Goal: Navigation & Orientation: Understand site structure

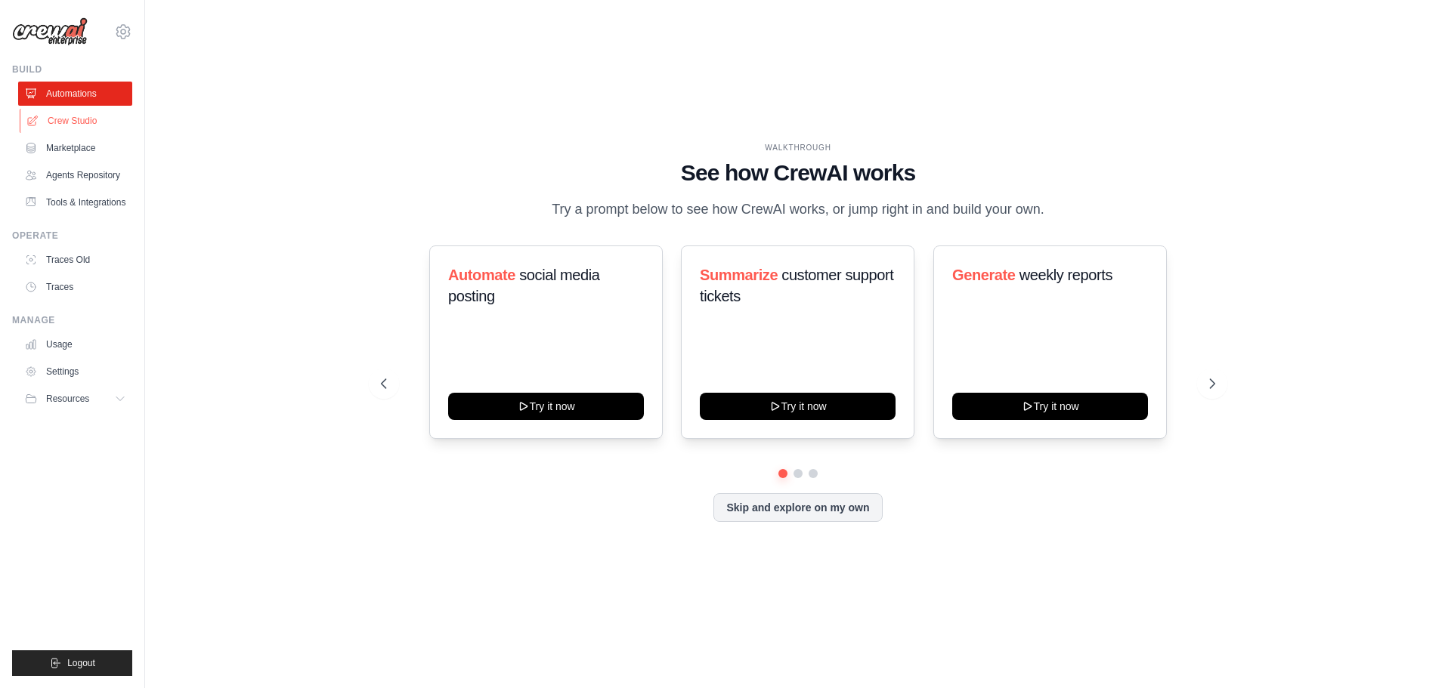
click at [85, 120] on link "Crew Studio" at bounding box center [77, 121] width 114 height 24
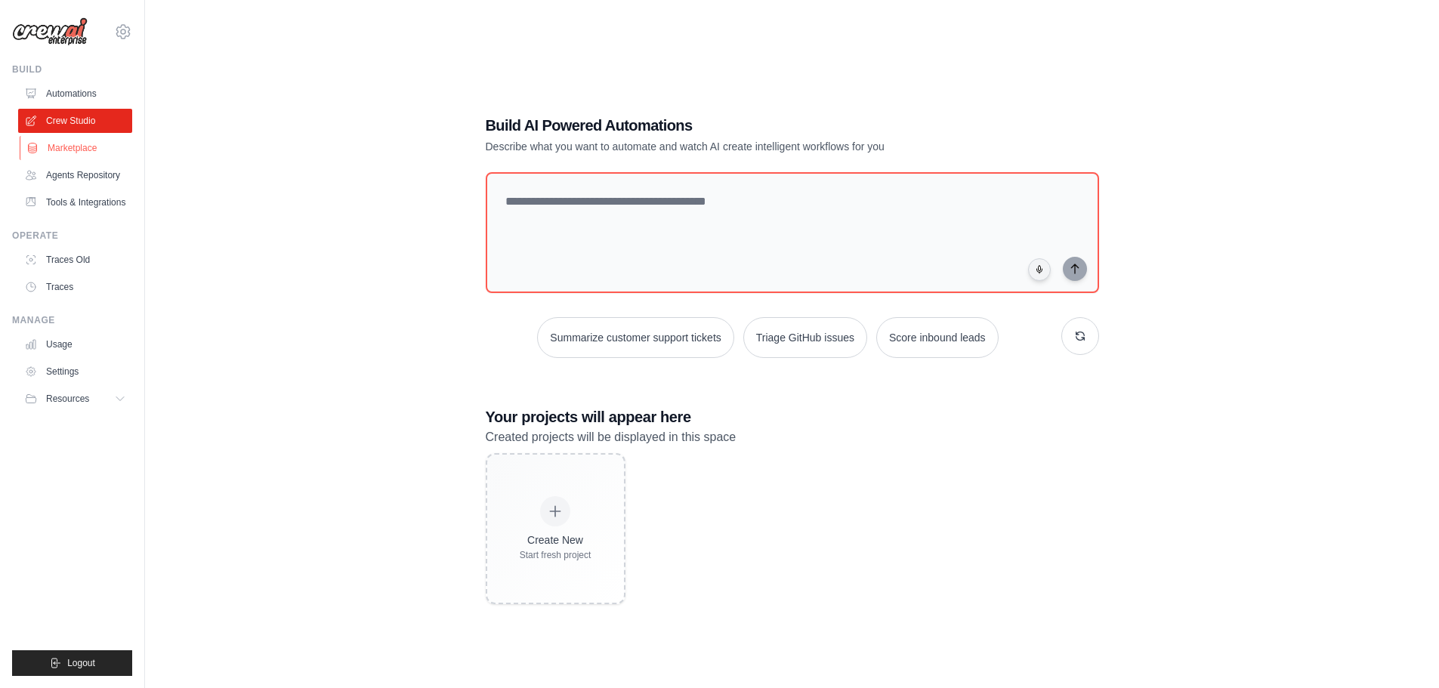
click at [76, 153] on link "Marketplace" at bounding box center [77, 148] width 114 height 24
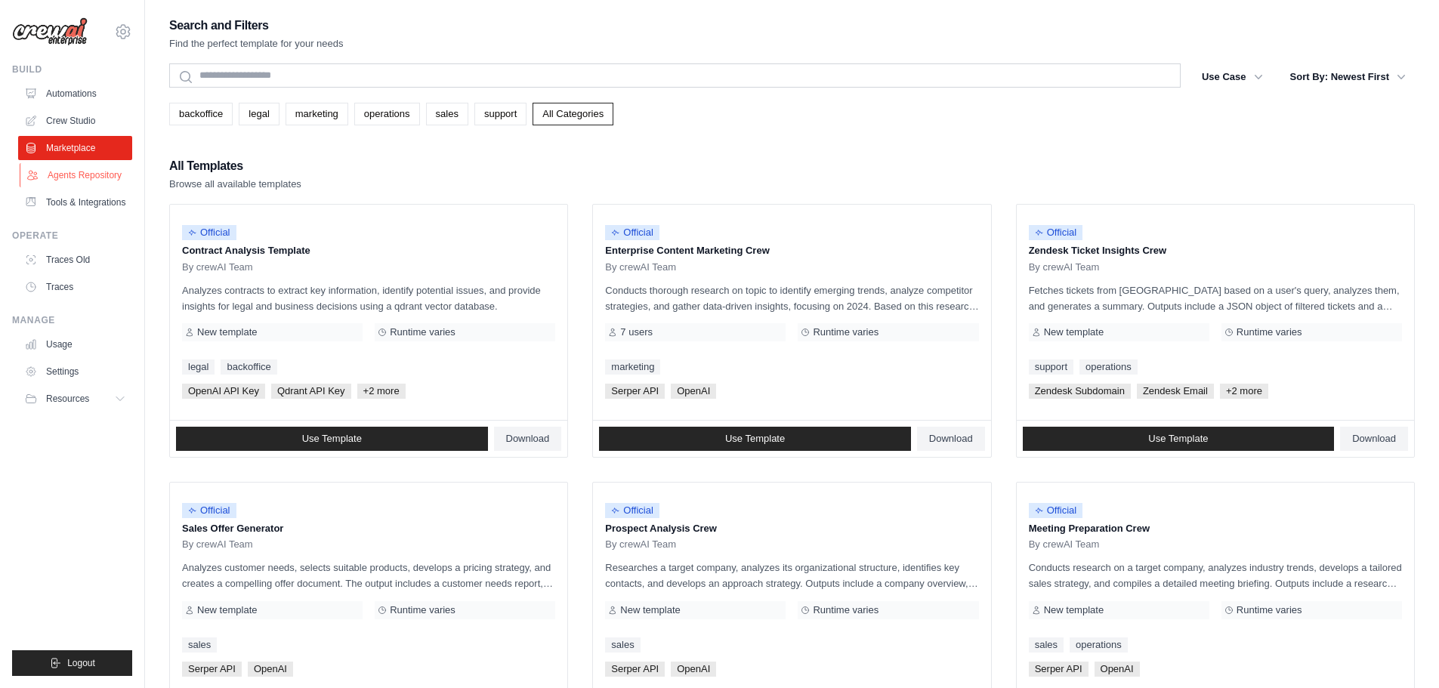
click at [76, 177] on link "Agents Repository" at bounding box center [77, 175] width 114 height 24
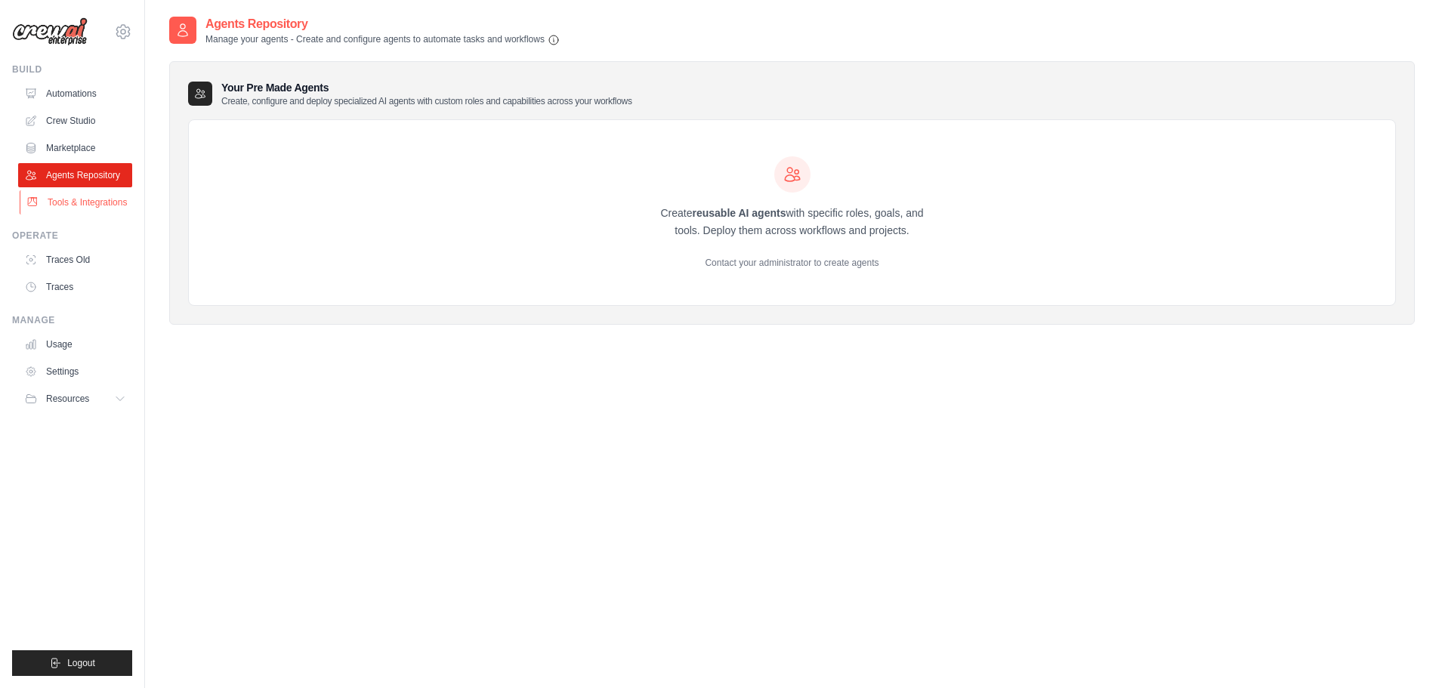
click at [86, 204] on link "Tools & Integrations" at bounding box center [77, 202] width 114 height 24
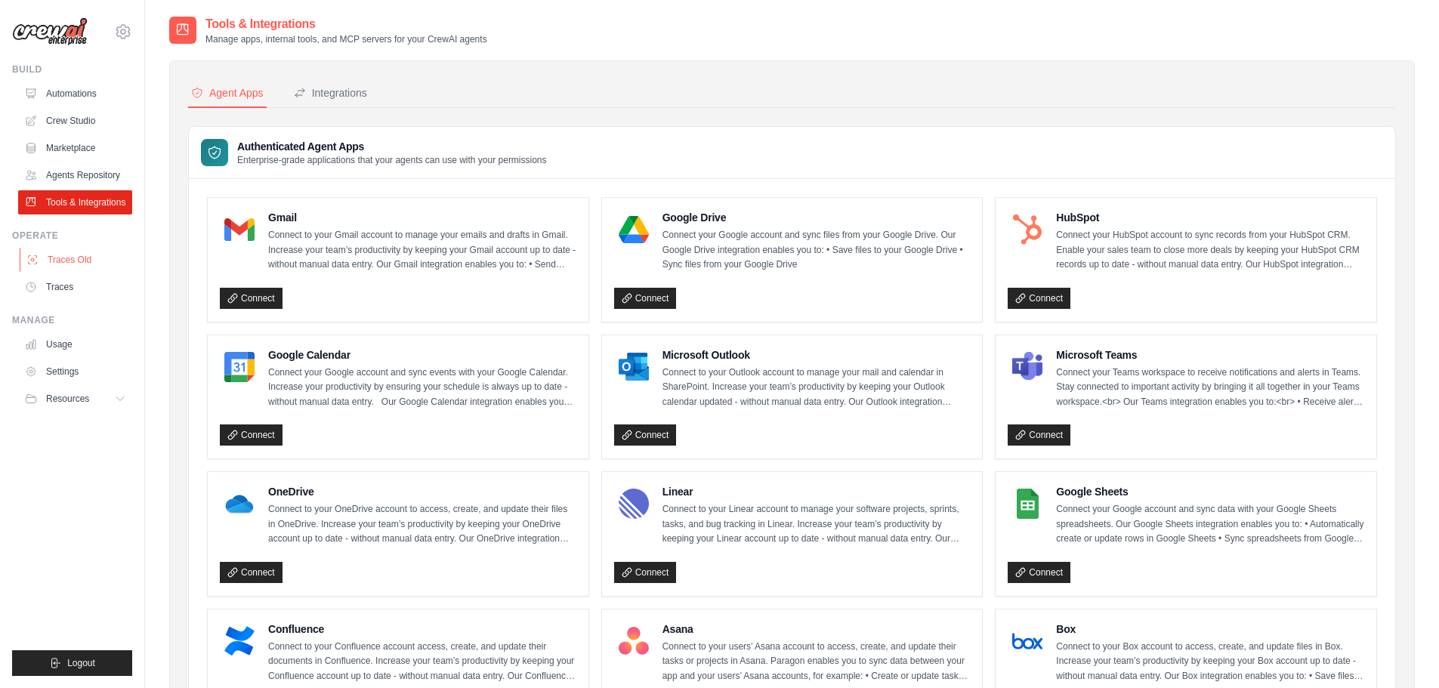
click at [91, 261] on link "Traces Old" at bounding box center [77, 260] width 114 height 24
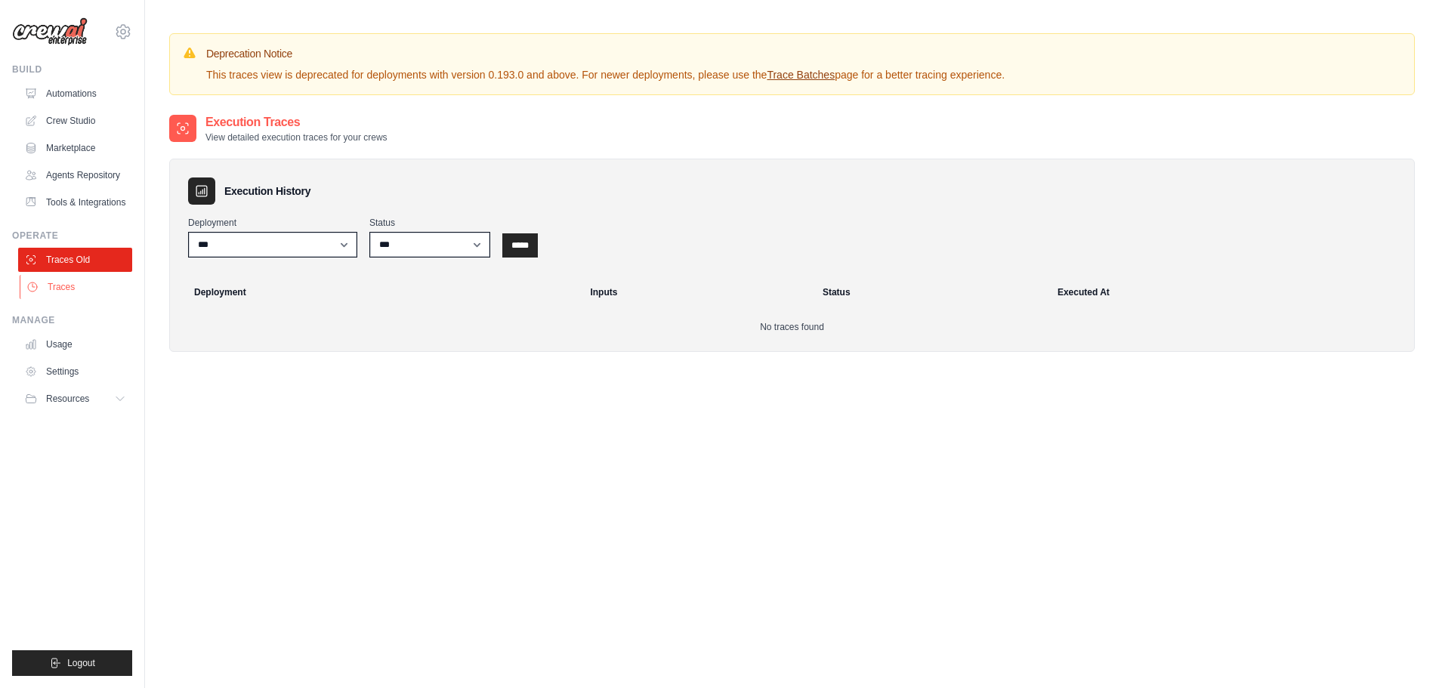
click at [91, 289] on link "Traces" at bounding box center [77, 287] width 114 height 24
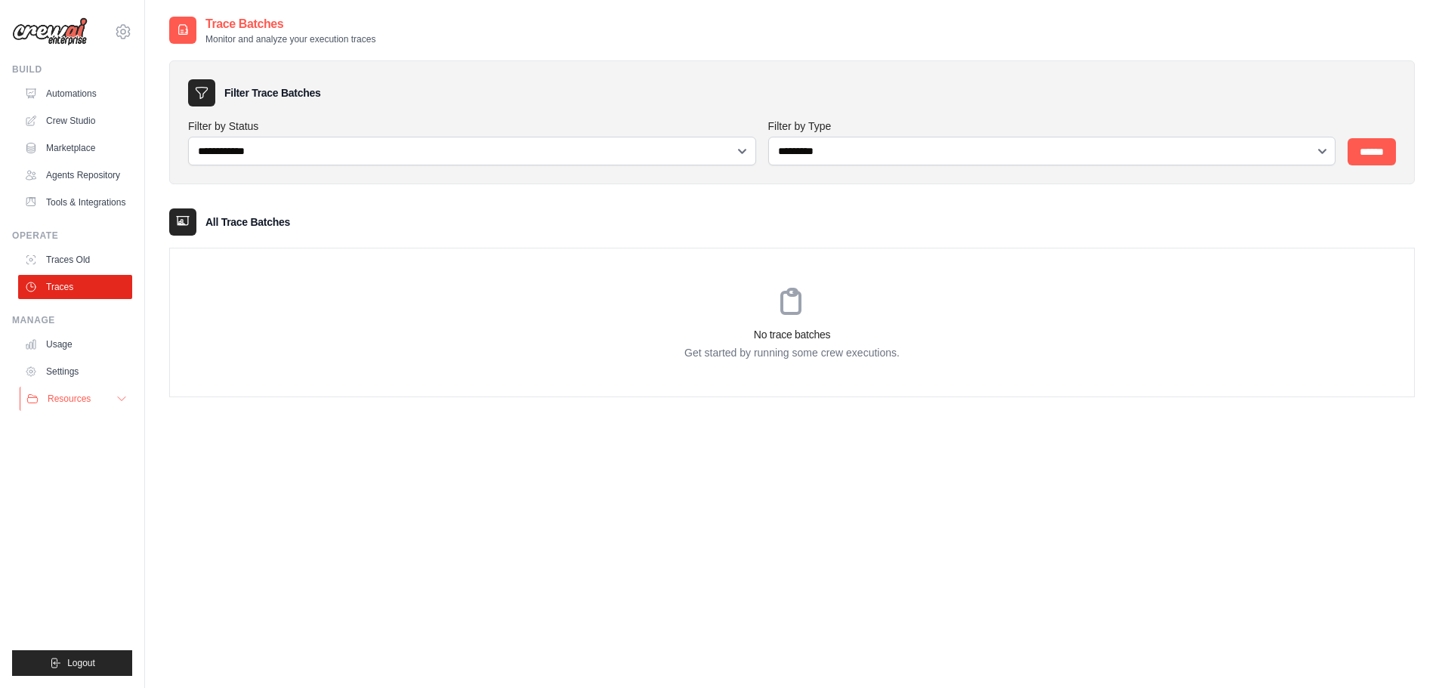
click at [74, 398] on span "Resources" at bounding box center [69, 399] width 43 height 12
click at [75, 425] on span "Documentation" at bounding box center [84, 425] width 61 height 12
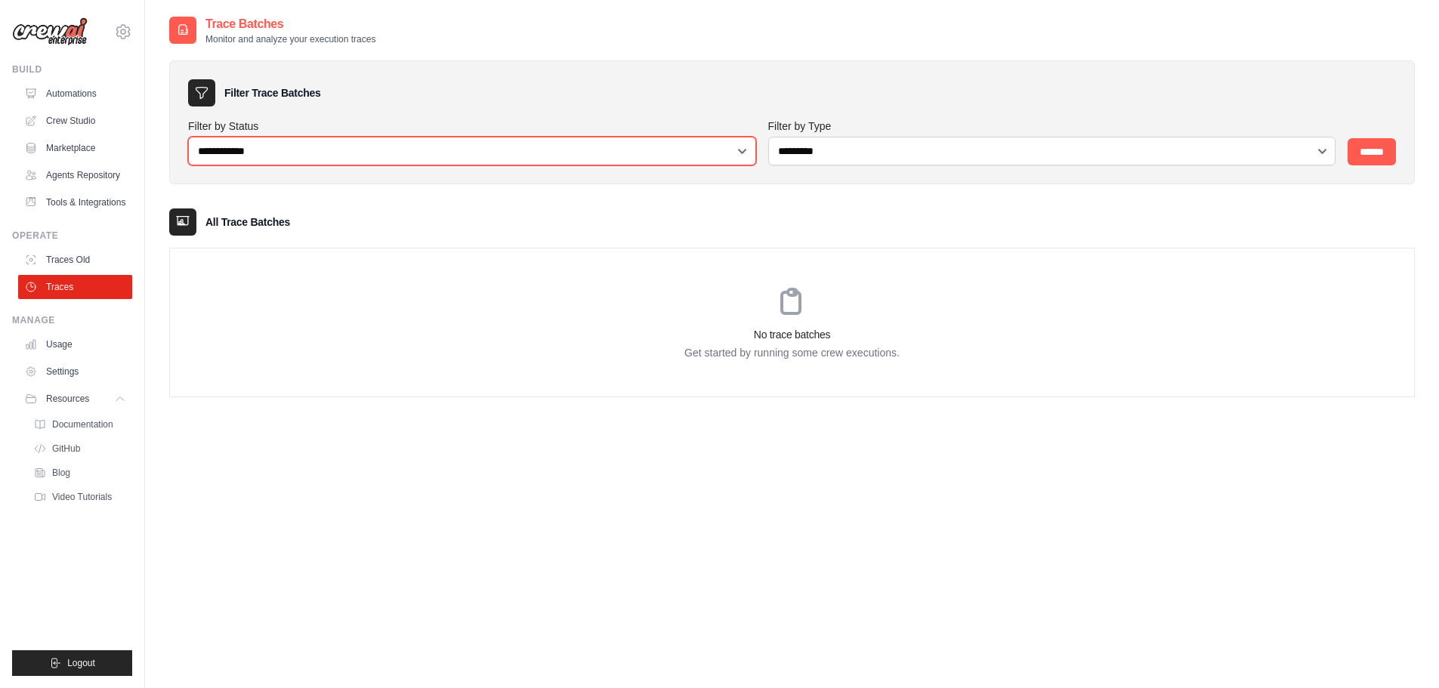
click at [743, 156] on select "**********" at bounding box center [472, 151] width 568 height 29
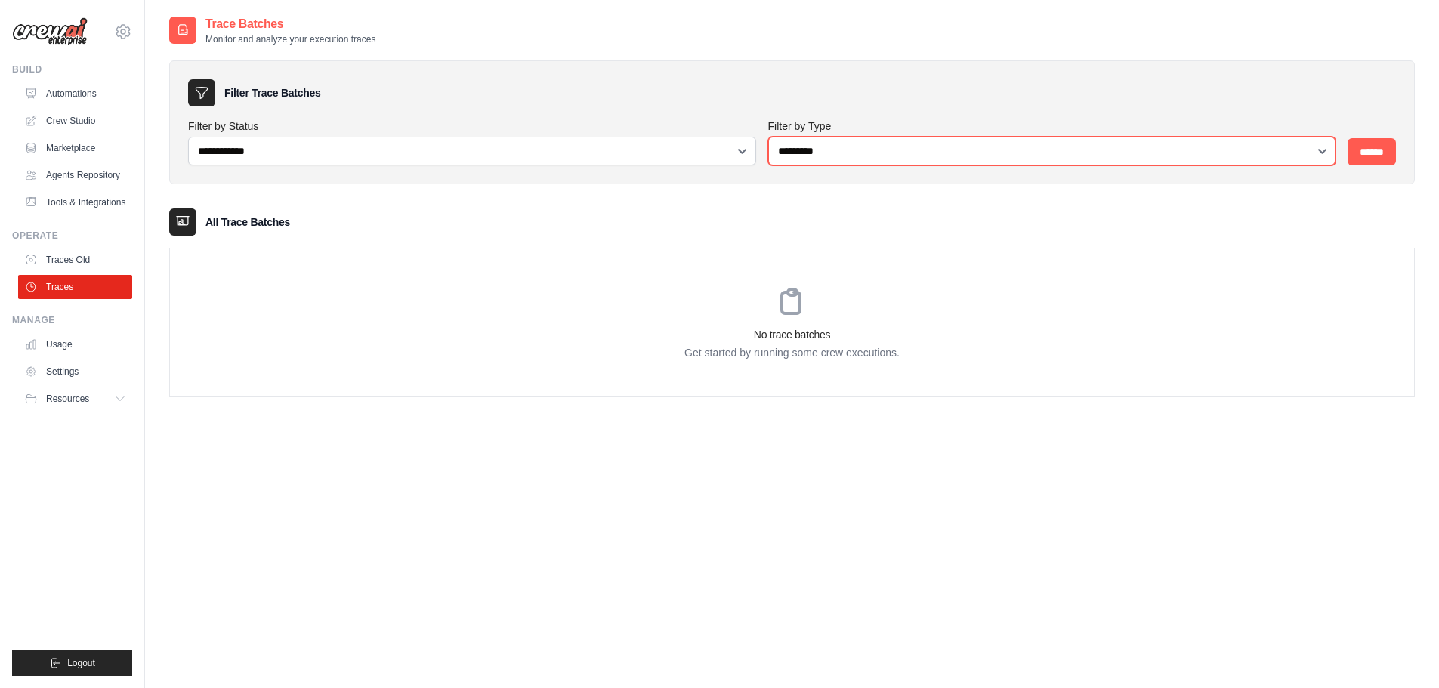
click at [836, 159] on select "**********" at bounding box center [1052, 151] width 568 height 29
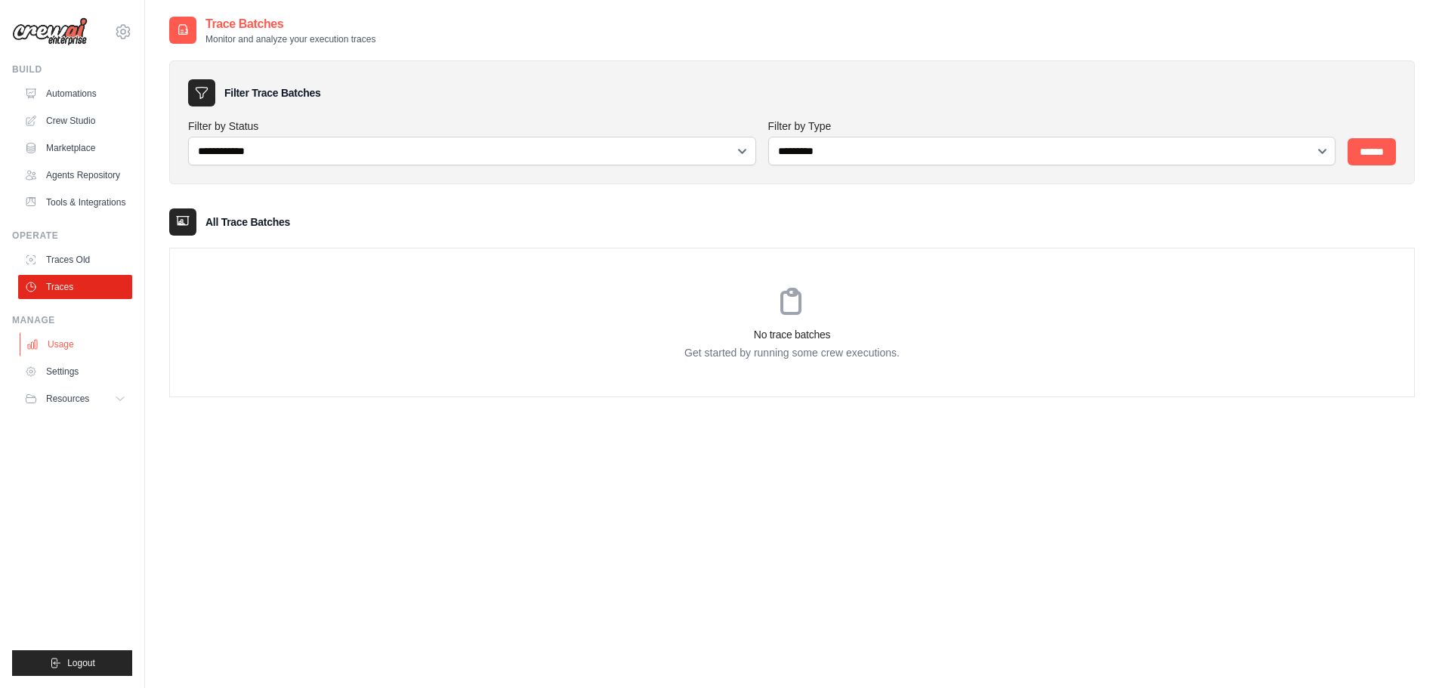
click at [76, 348] on link "Usage" at bounding box center [77, 344] width 114 height 24
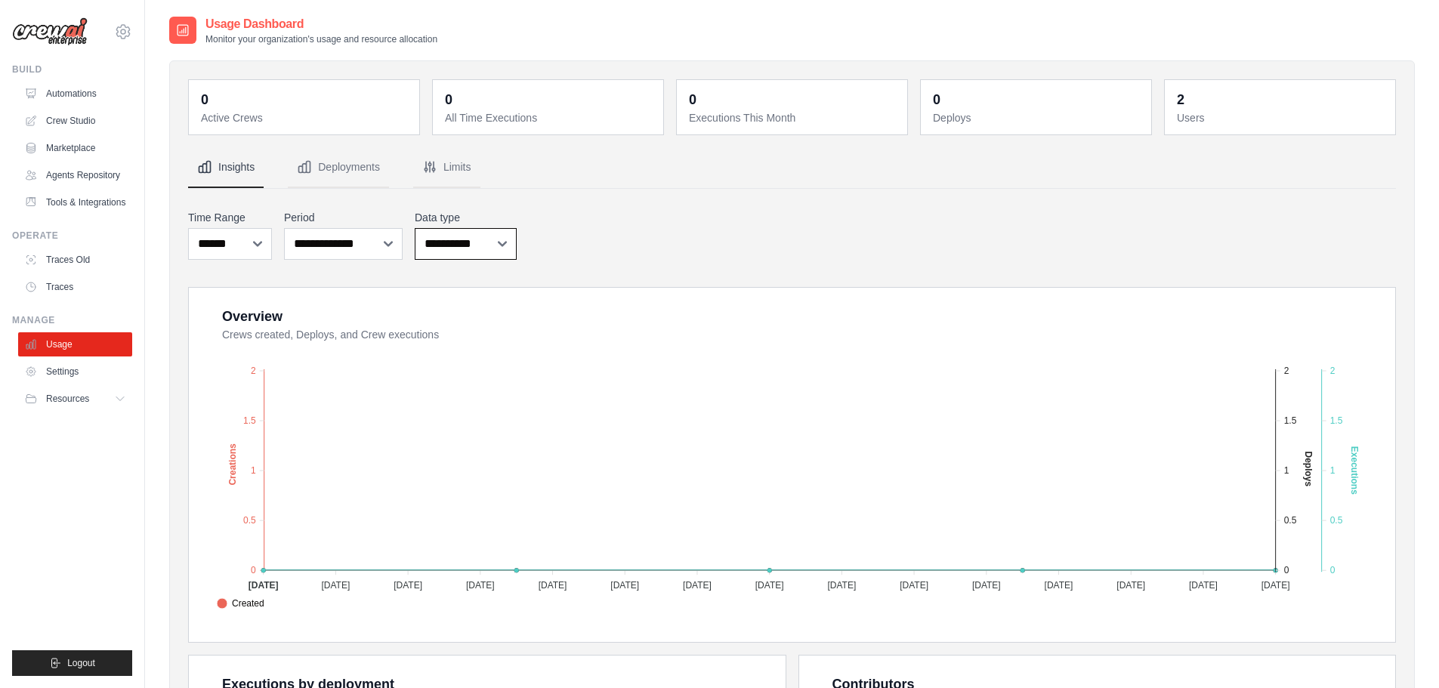
click at [493, 245] on select "**********" at bounding box center [466, 244] width 102 height 32
click at [377, 250] on select "**********" at bounding box center [343, 244] width 119 height 32
click at [259, 246] on select "***** ****** *******" at bounding box center [230, 244] width 84 height 32
click at [692, 246] on div "**********" at bounding box center [792, 235] width 1208 height 56
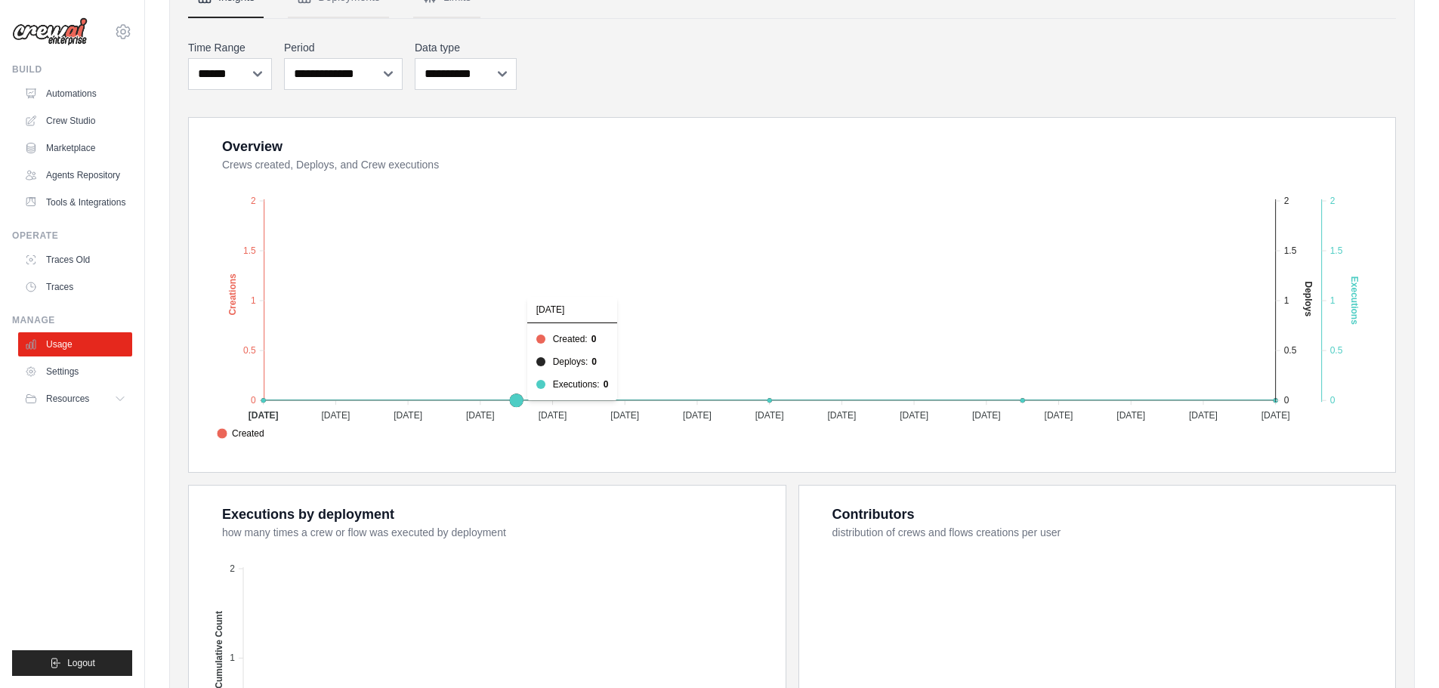
scroll to position [29, 0]
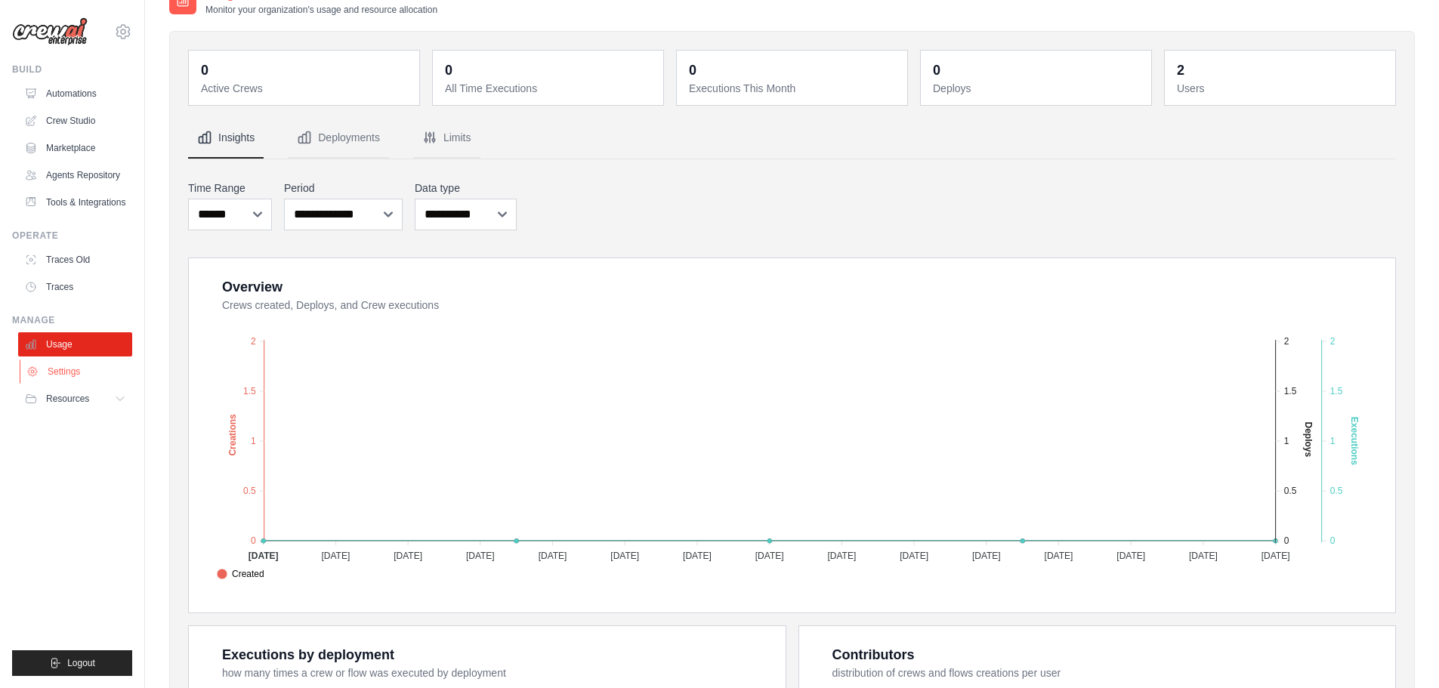
click at [67, 369] on link "Settings" at bounding box center [77, 372] width 114 height 24
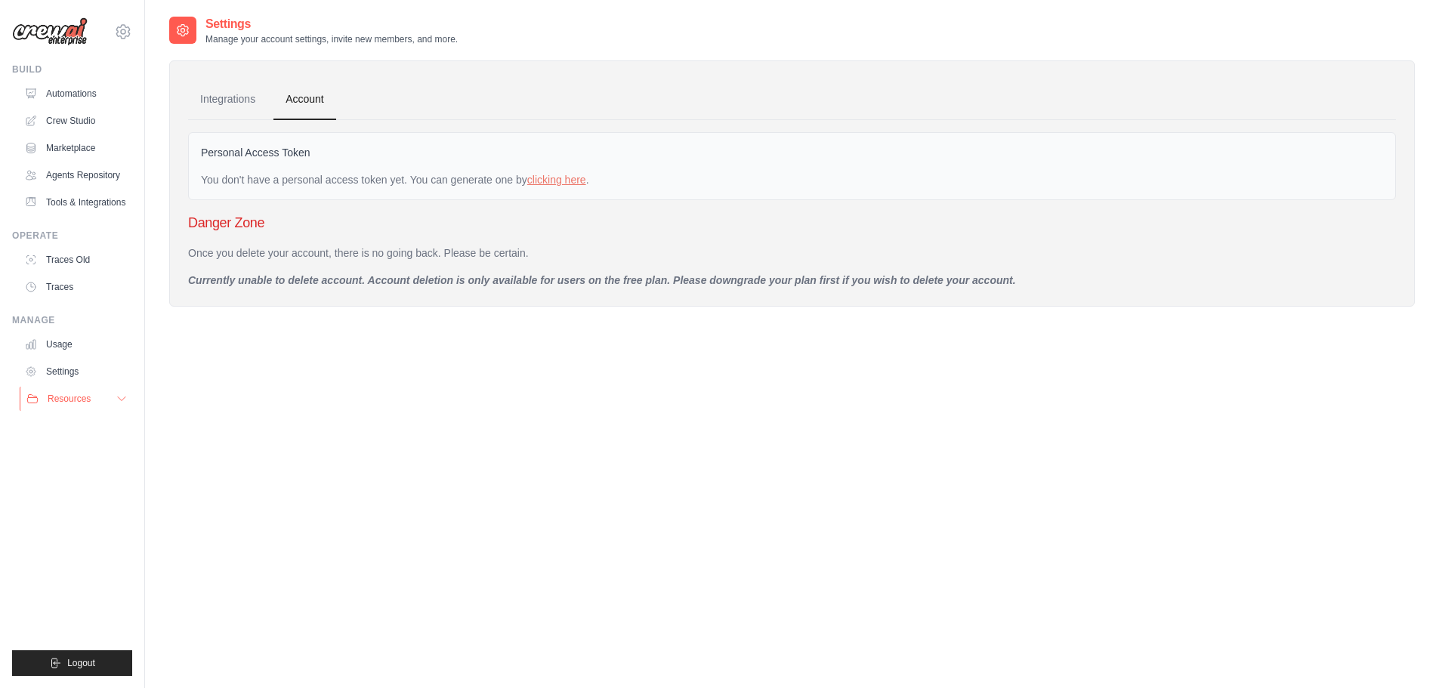
click at [120, 403] on icon at bounding box center [122, 399] width 12 height 12
click at [91, 496] on span "Video Tutorials" at bounding box center [84, 497] width 60 height 12
click at [69, 96] on link "Automations" at bounding box center [77, 94] width 114 height 24
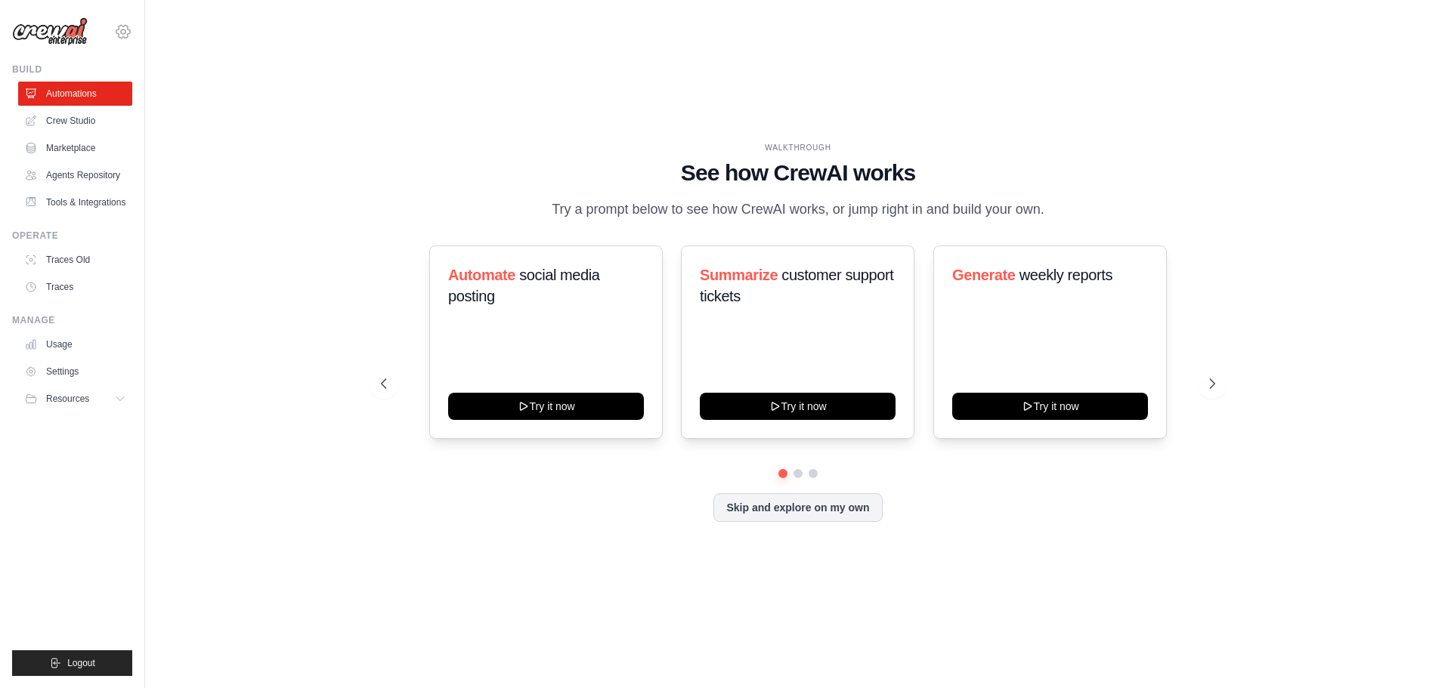
click at [126, 32] on icon at bounding box center [123, 32] width 18 height 18
click at [187, 230] on div "WALKTHROUGH See how CrewAI works Try a prompt below to see how CrewAI works, or…" at bounding box center [797, 344] width 1257 height 658
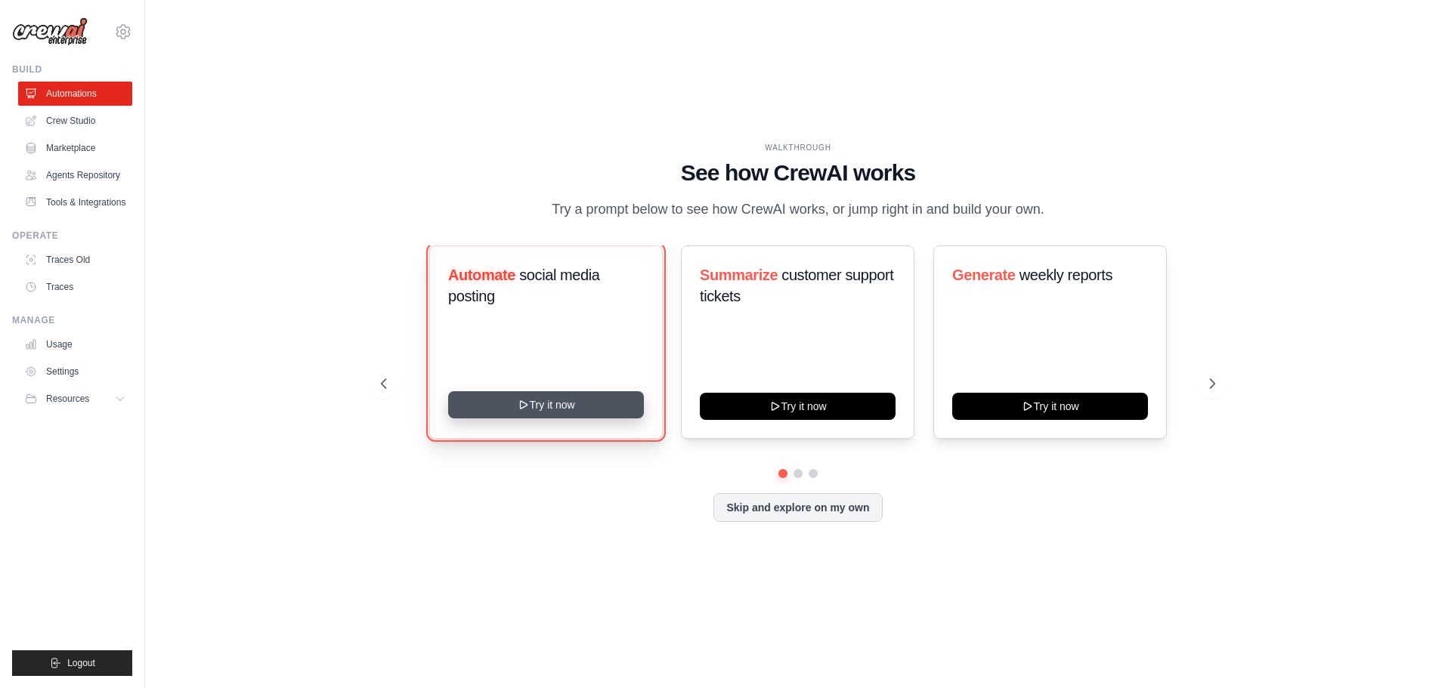
click at [542, 406] on button "Try it now" at bounding box center [546, 404] width 196 height 27
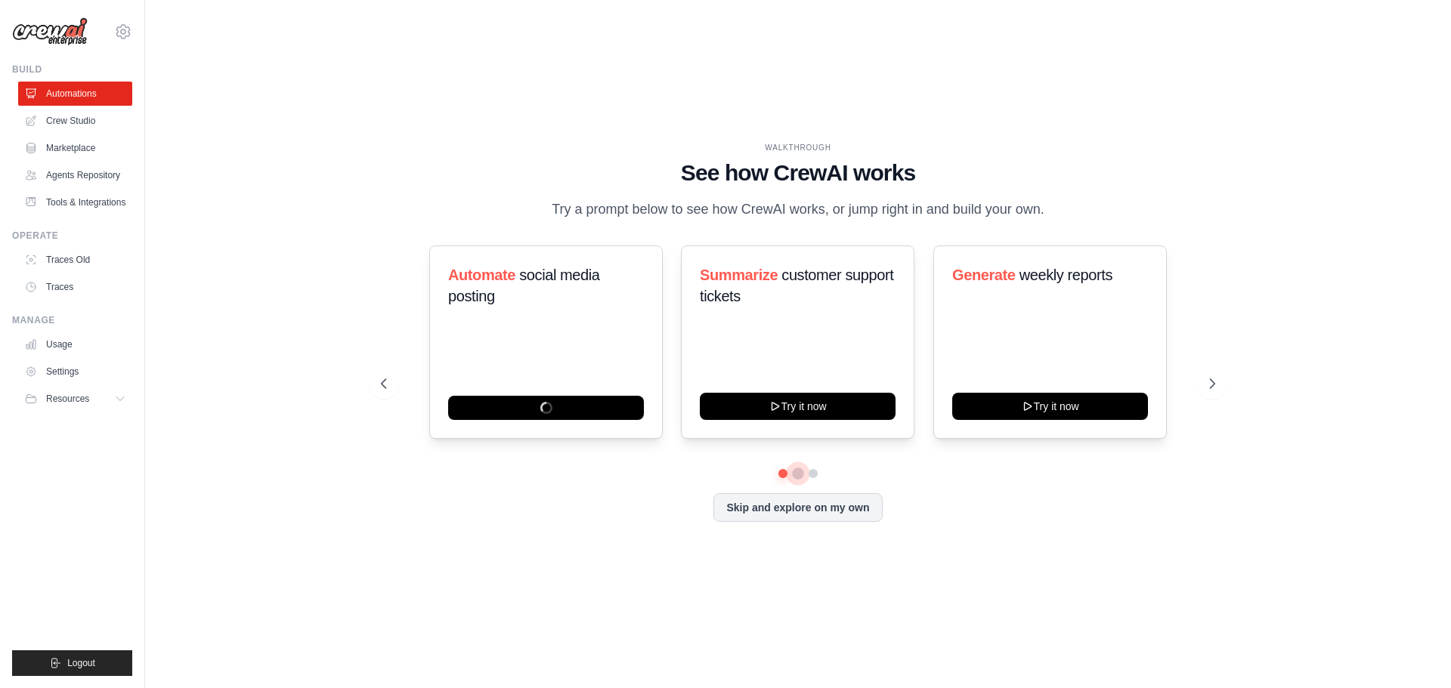
click at [801, 472] on button at bounding box center [798, 474] width 12 height 12
click at [817, 474] on button at bounding box center [813, 474] width 12 height 12
click at [797, 477] on button at bounding box center [798, 473] width 11 height 11
click at [777, 476] on button at bounding box center [782, 473] width 11 height 11
click at [66, 119] on link "Crew Studio" at bounding box center [77, 121] width 114 height 24
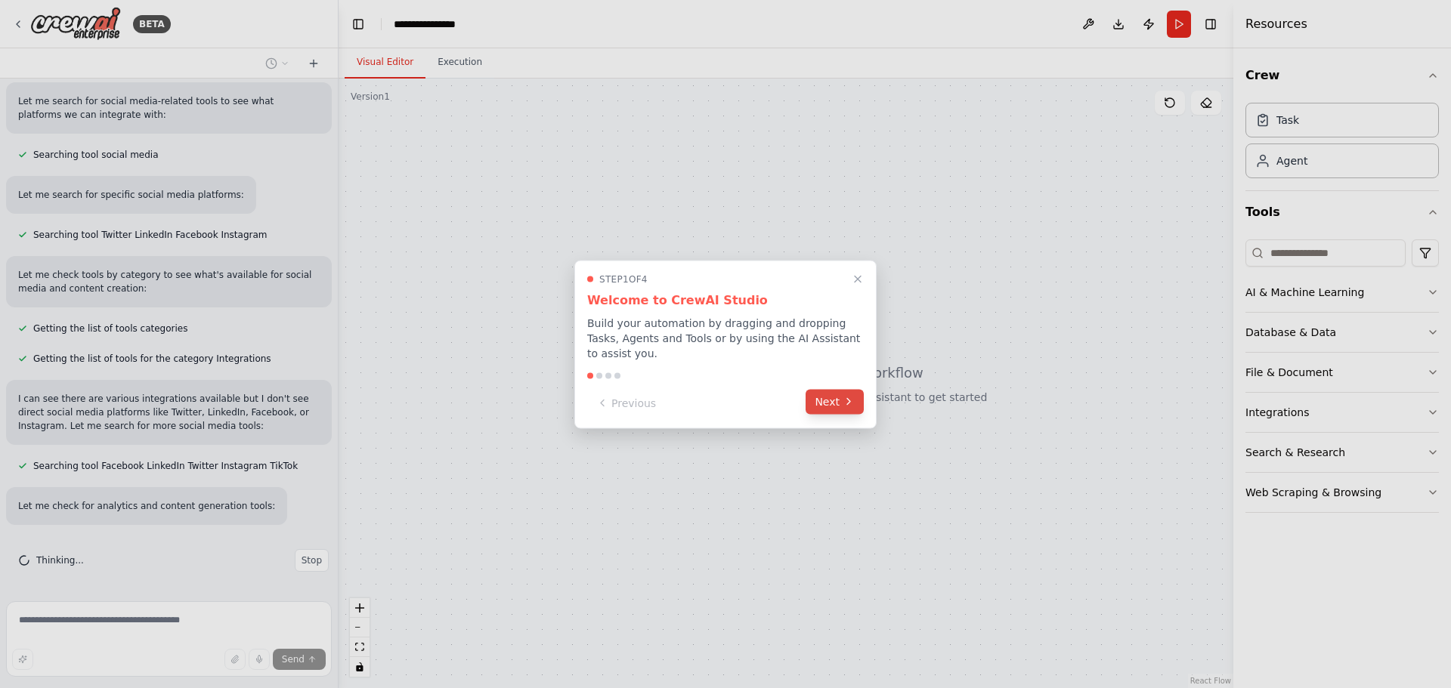
scroll to position [258, 0]
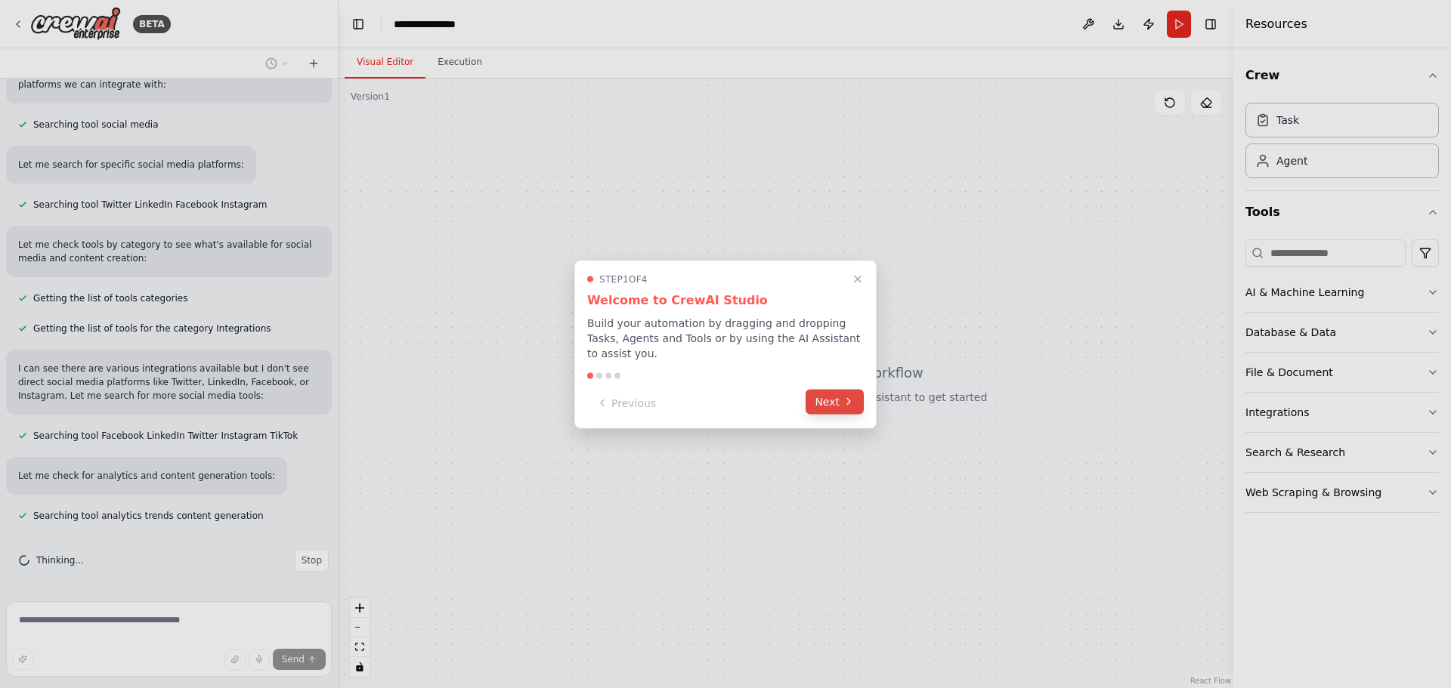
click at [841, 400] on button "Next" at bounding box center [834, 401] width 58 height 25
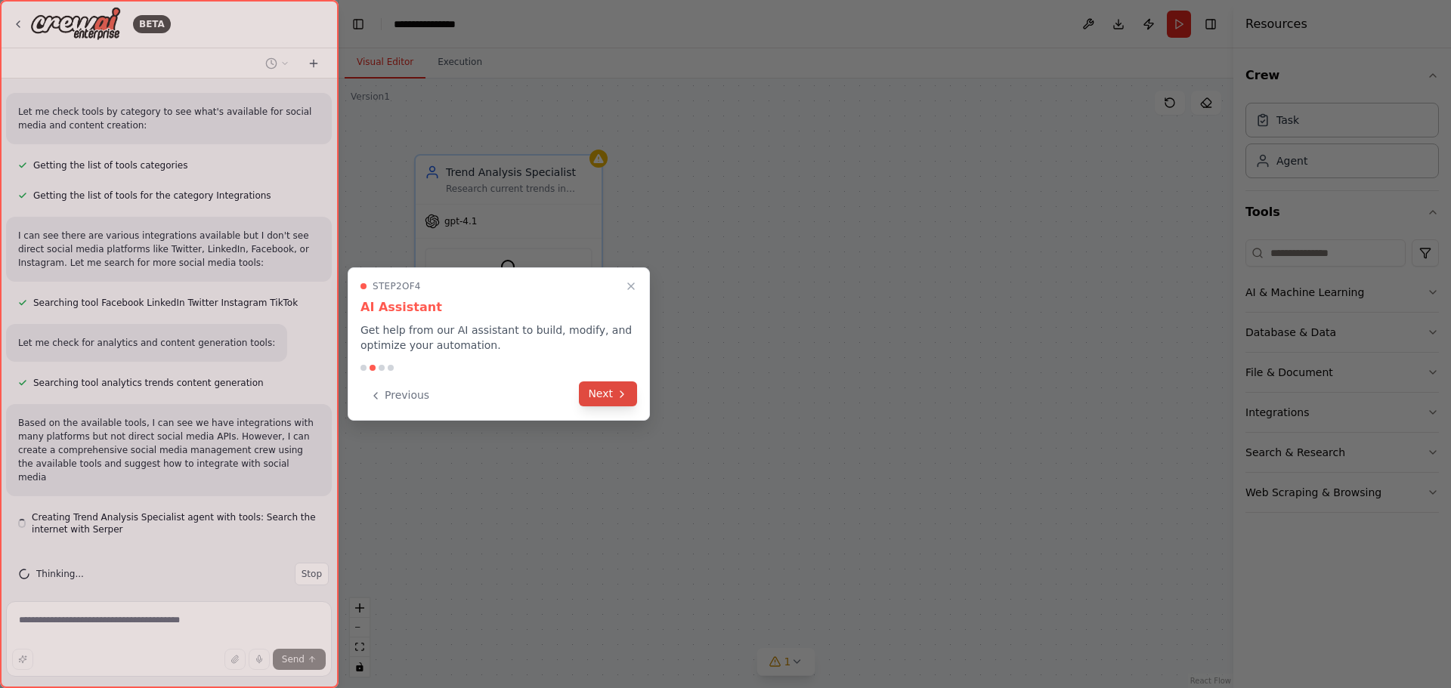
scroll to position [404, 0]
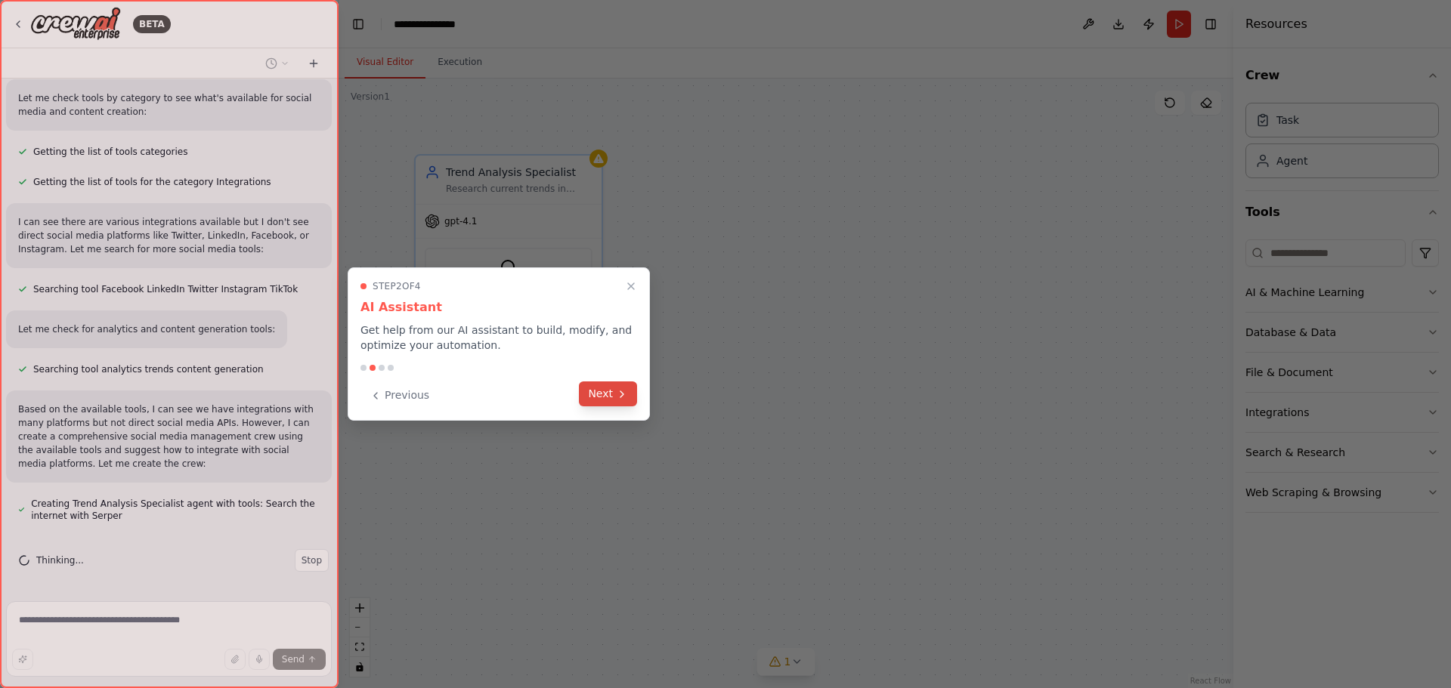
click at [613, 400] on button "Next" at bounding box center [608, 394] width 58 height 25
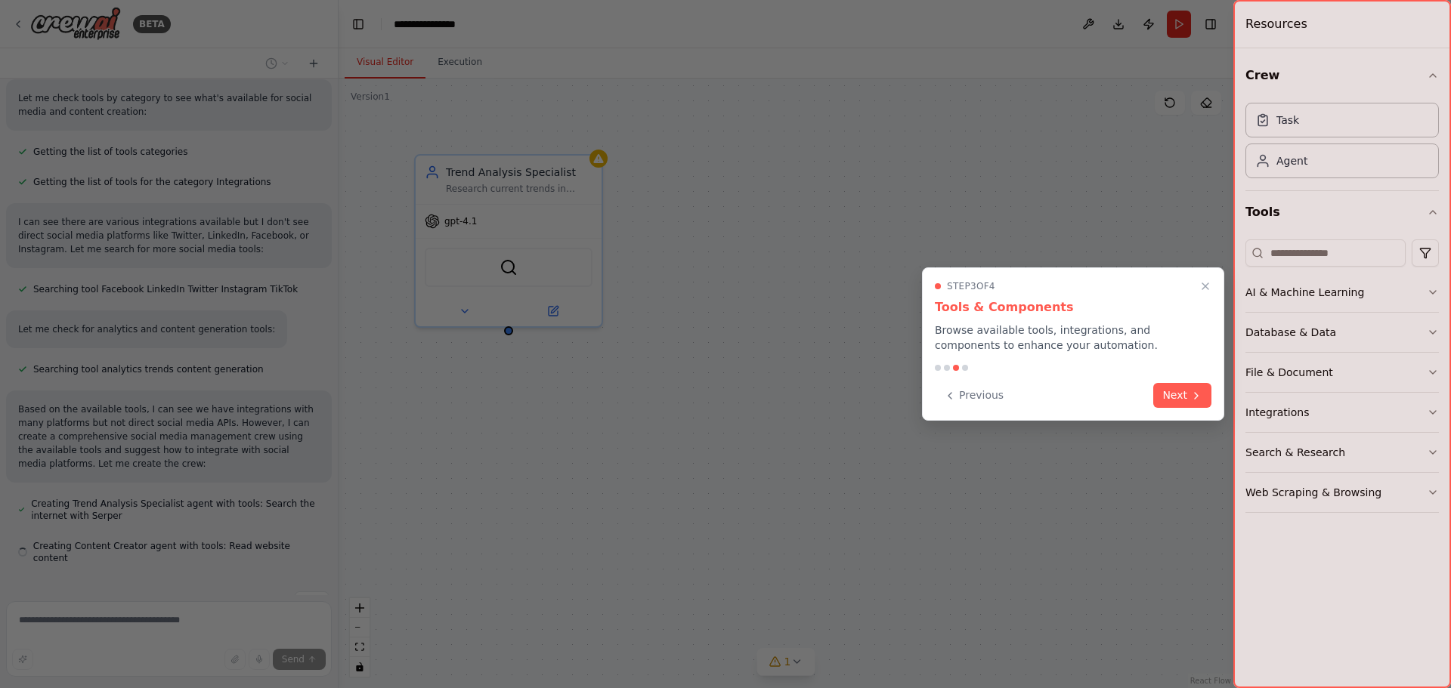
scroll to position [434, 0]
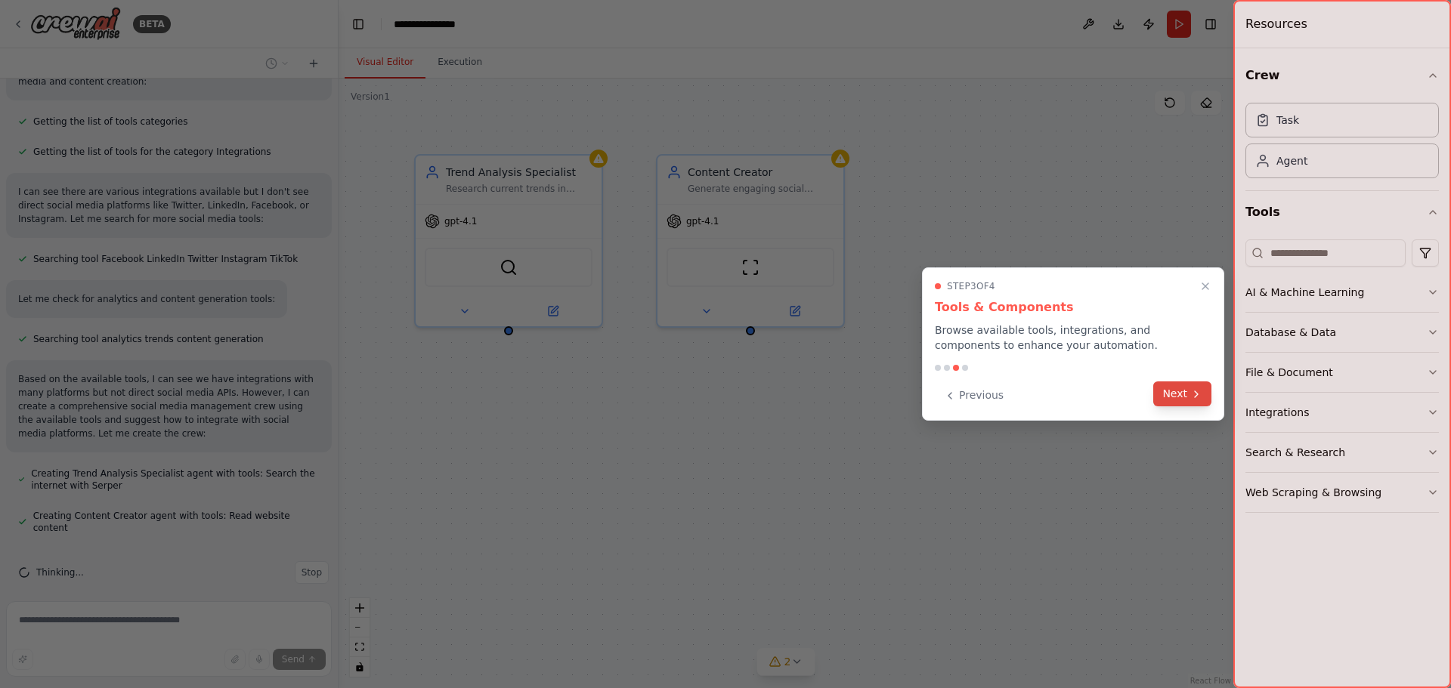
click at [1175, 396] on button "Next" at bounding box center [1182, 394] width 58 height 25
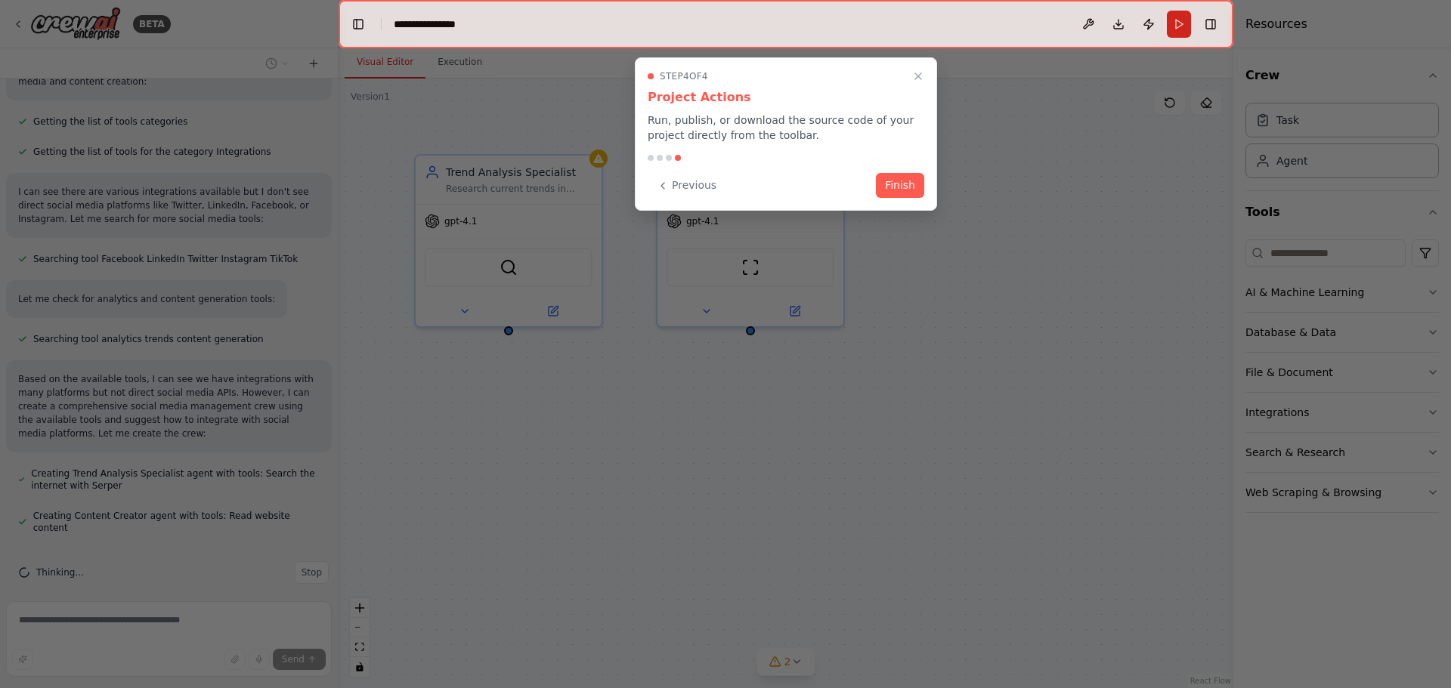
scroll to position [465, 0]
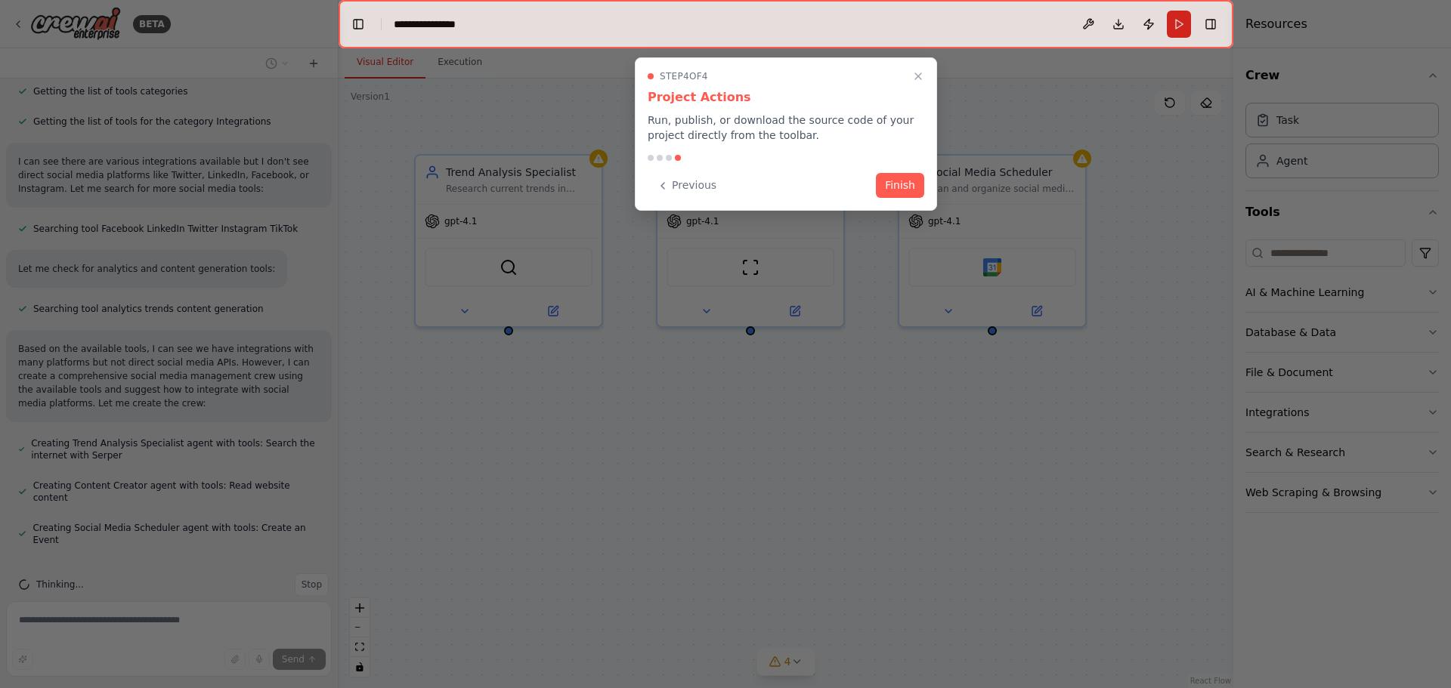
drag, startPoint x: 893, startPoint y: 193, endPoint x: 868, endPoint y: 217, distance: 34.2
click at [892, 194] on button "Finish" at bounding box center [900, 185] width 48 height 25
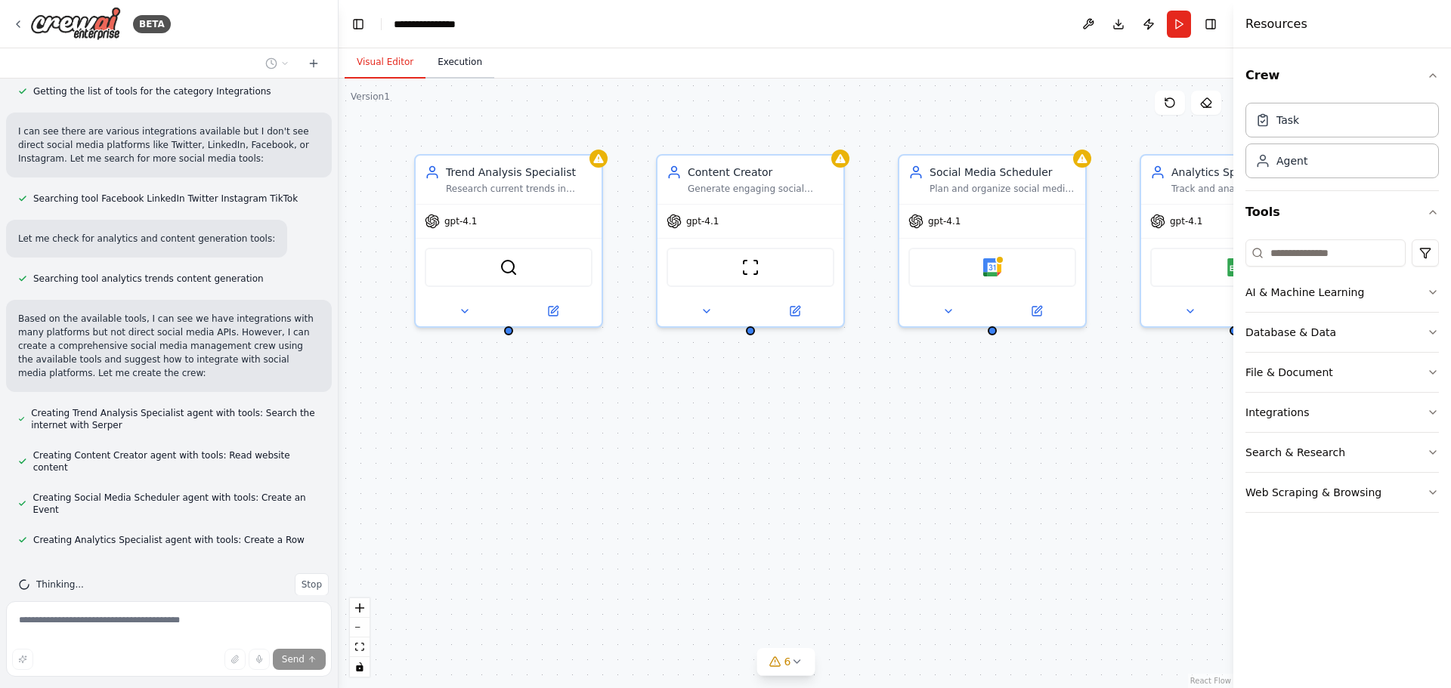
scroll to position [575, 0]
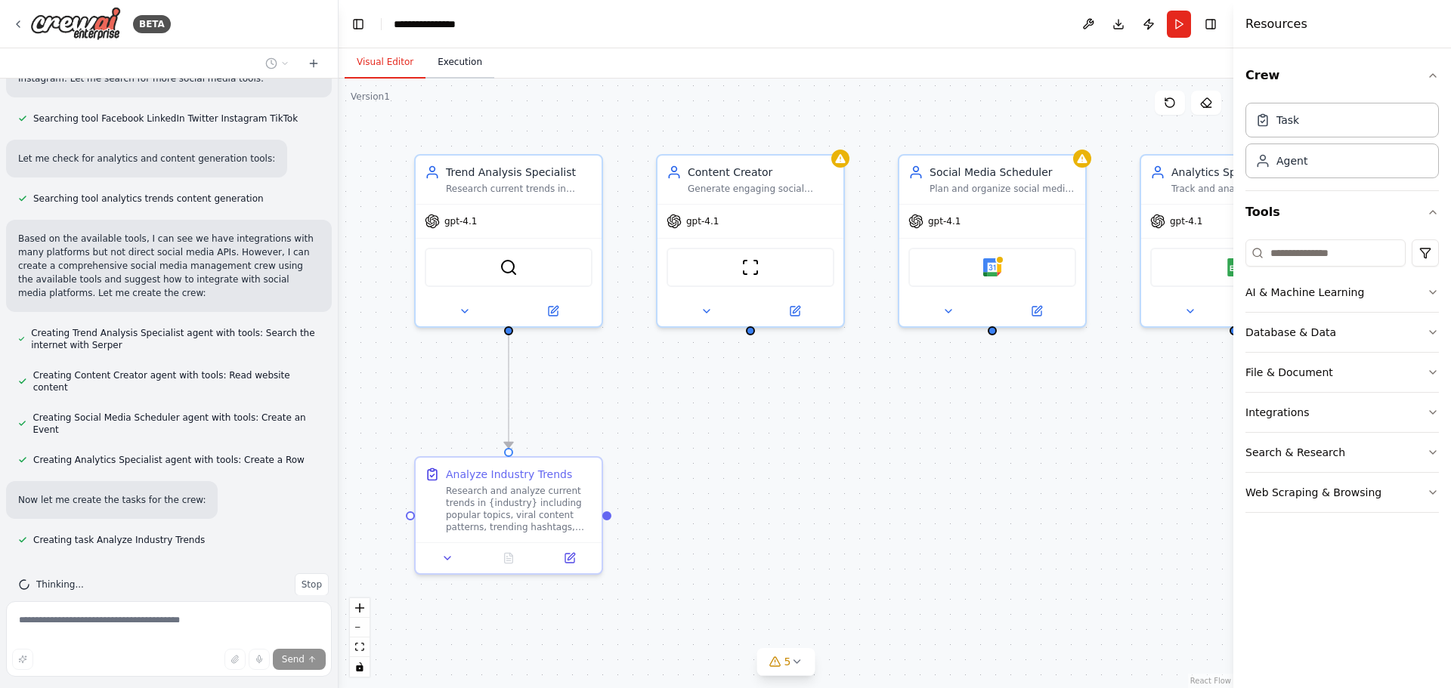
click at [451, 62] on button "Execution" at bounding box center [459, 63] width 69 height 32
click at [390, 65] on button "Visual Editor" at bounding box center [385, 63] width 81 height 32
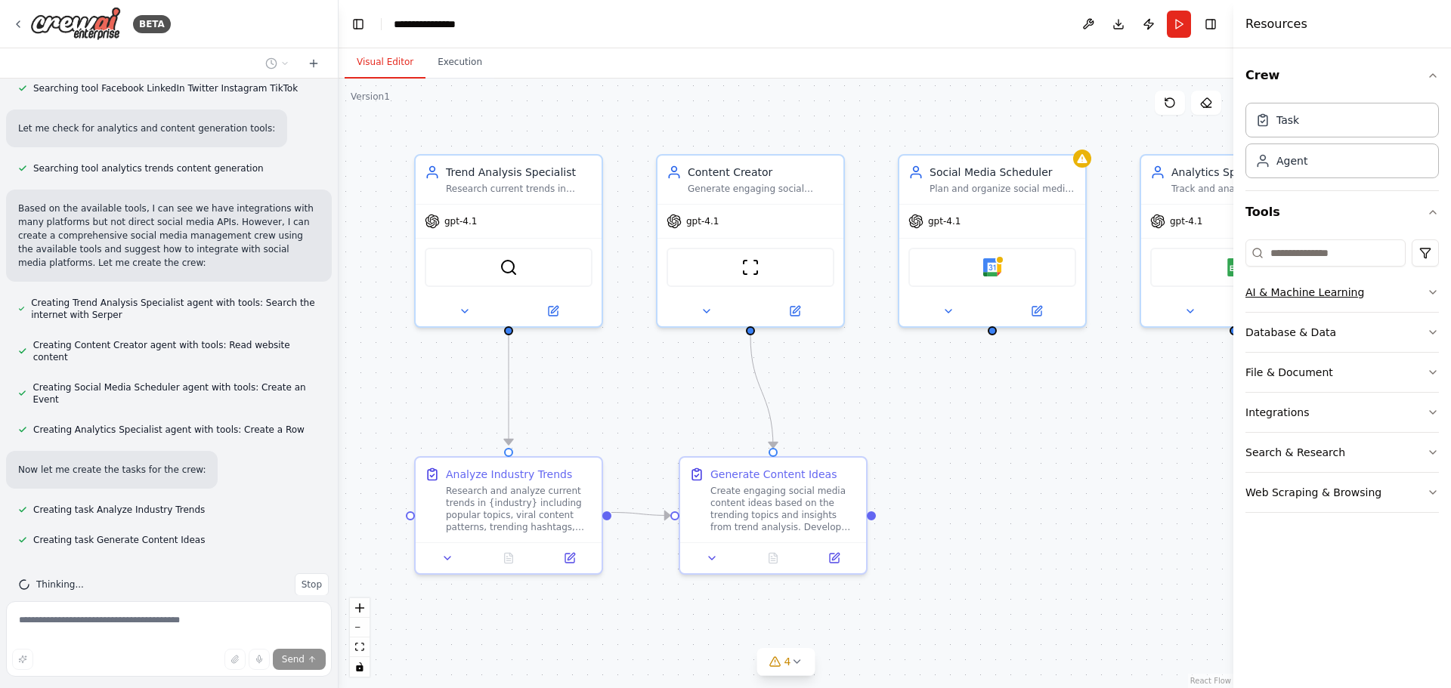
click at [1431, 294] on icon "button" at bounding box center [1432, 292] width 12 height 12
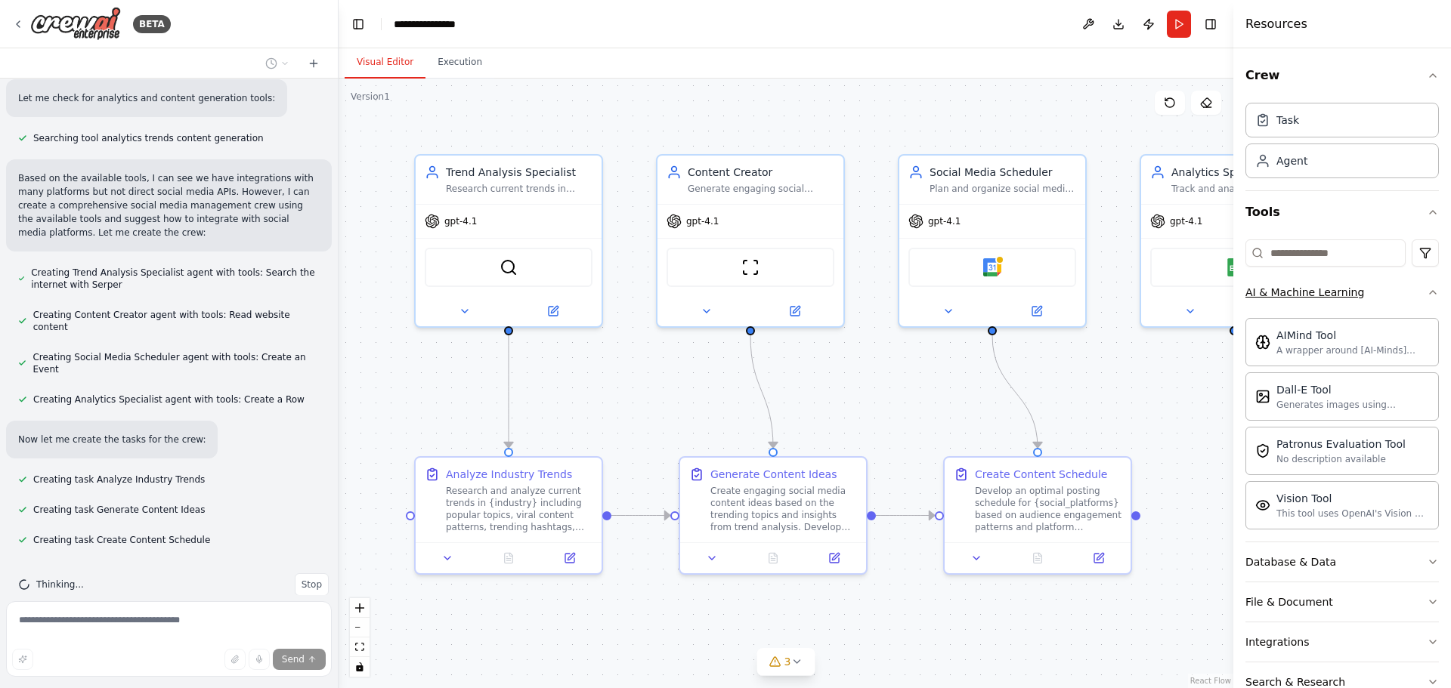
click at [1426, 293] on icon "button" at bounding box center [1432, 292] width 12 height 12
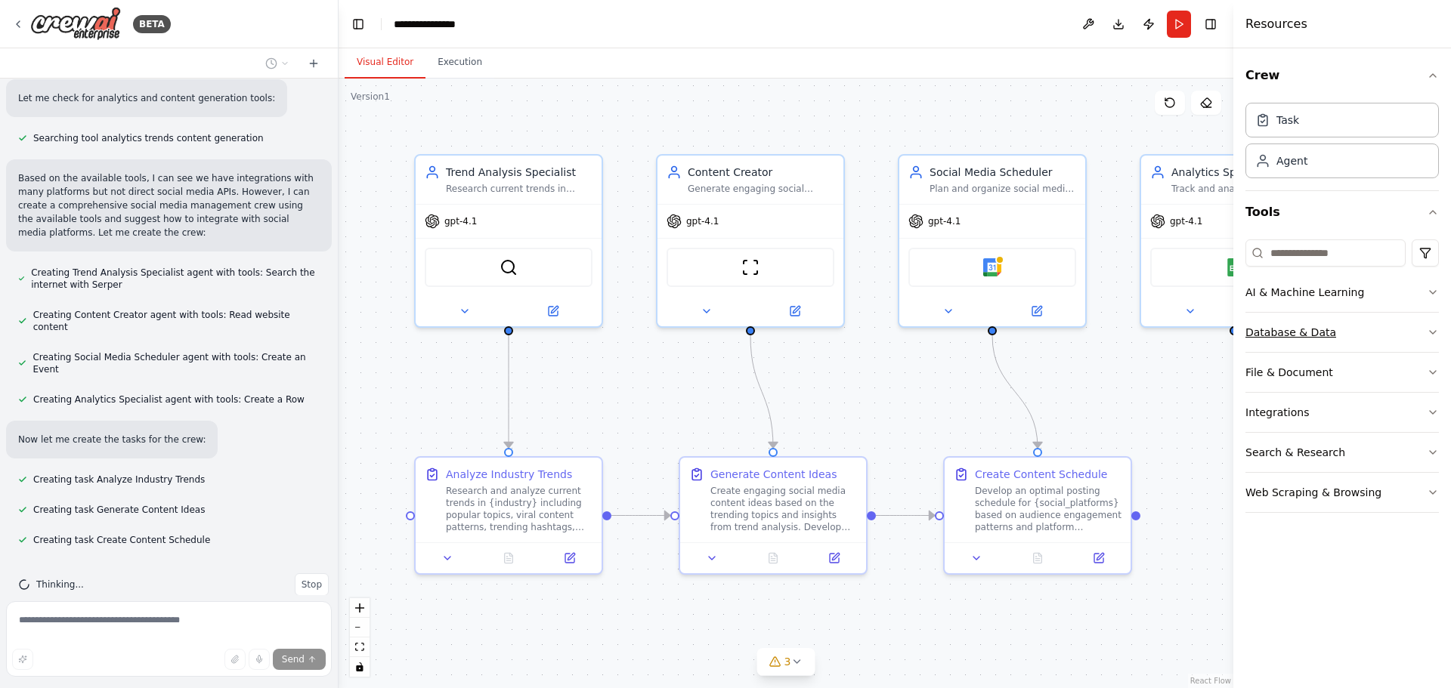
click at [1423, 337] on button "Database & Data" at bounding box center [1341, 332] width 193 height 39
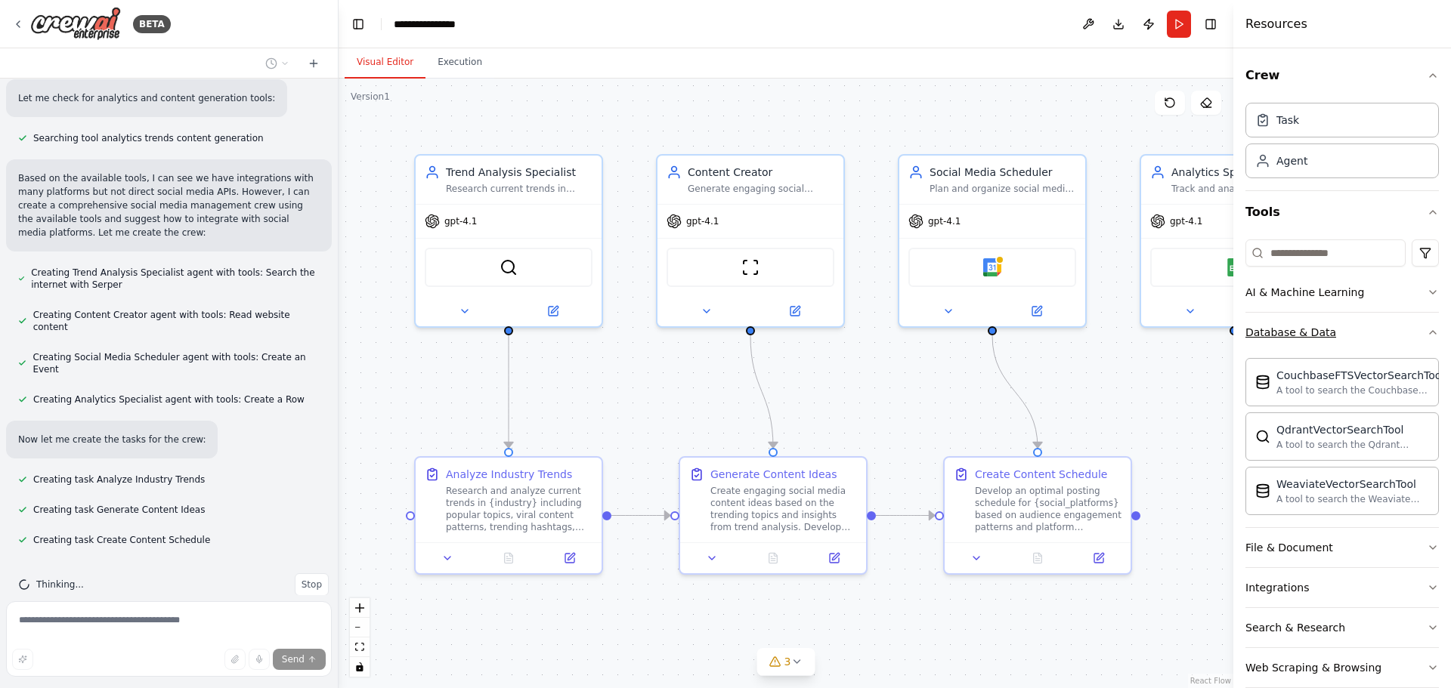
scroll to position [666, 0]
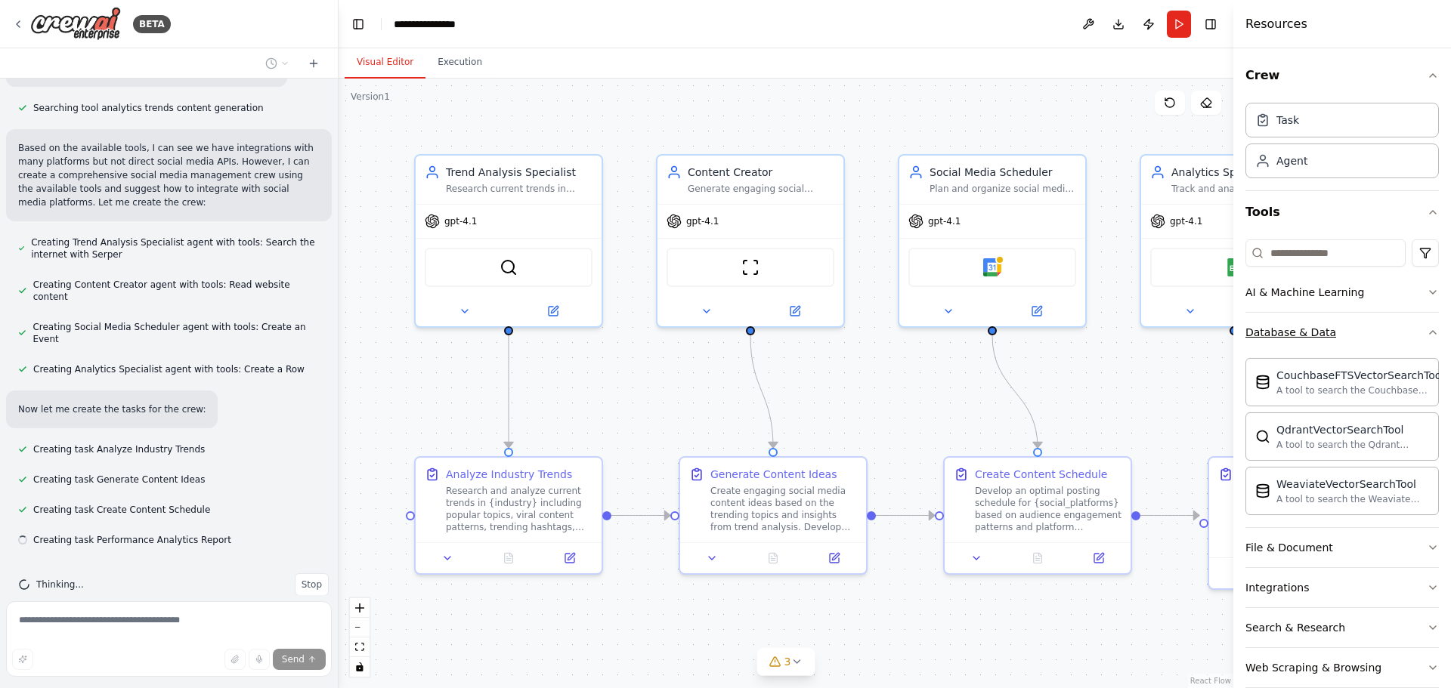
click at [1426, 335] on icon "button" at bounding box center [1432, 332] width 12 height 12
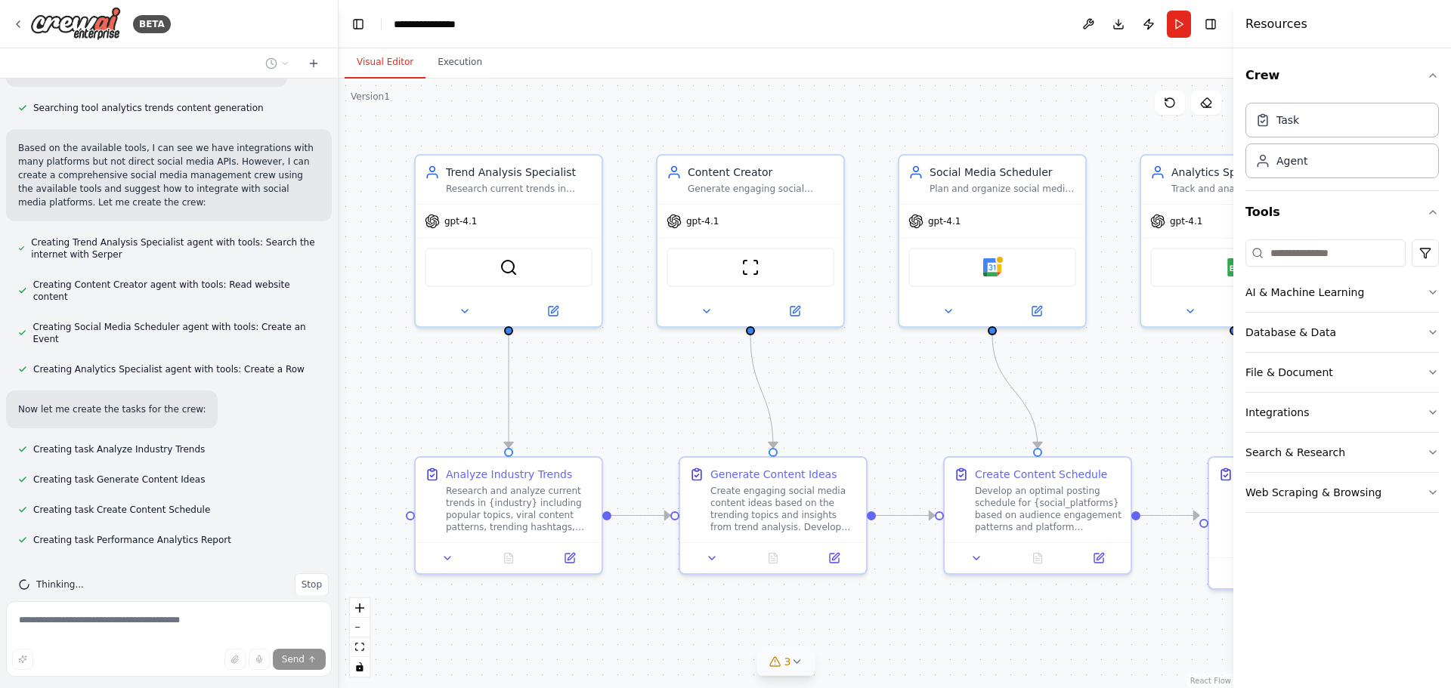
click at [797, 666] on icon at bounding box center [796, 662] width 12 height 12
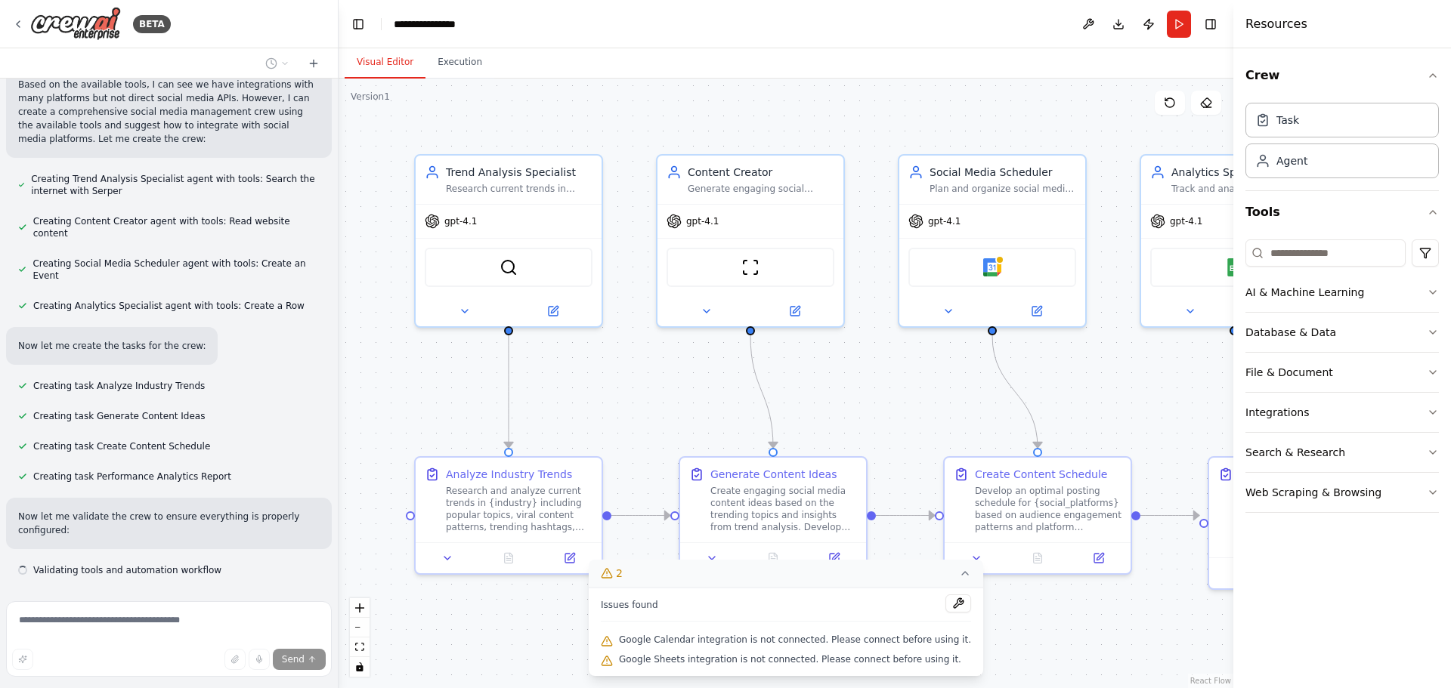
scroll to position [759, 0]
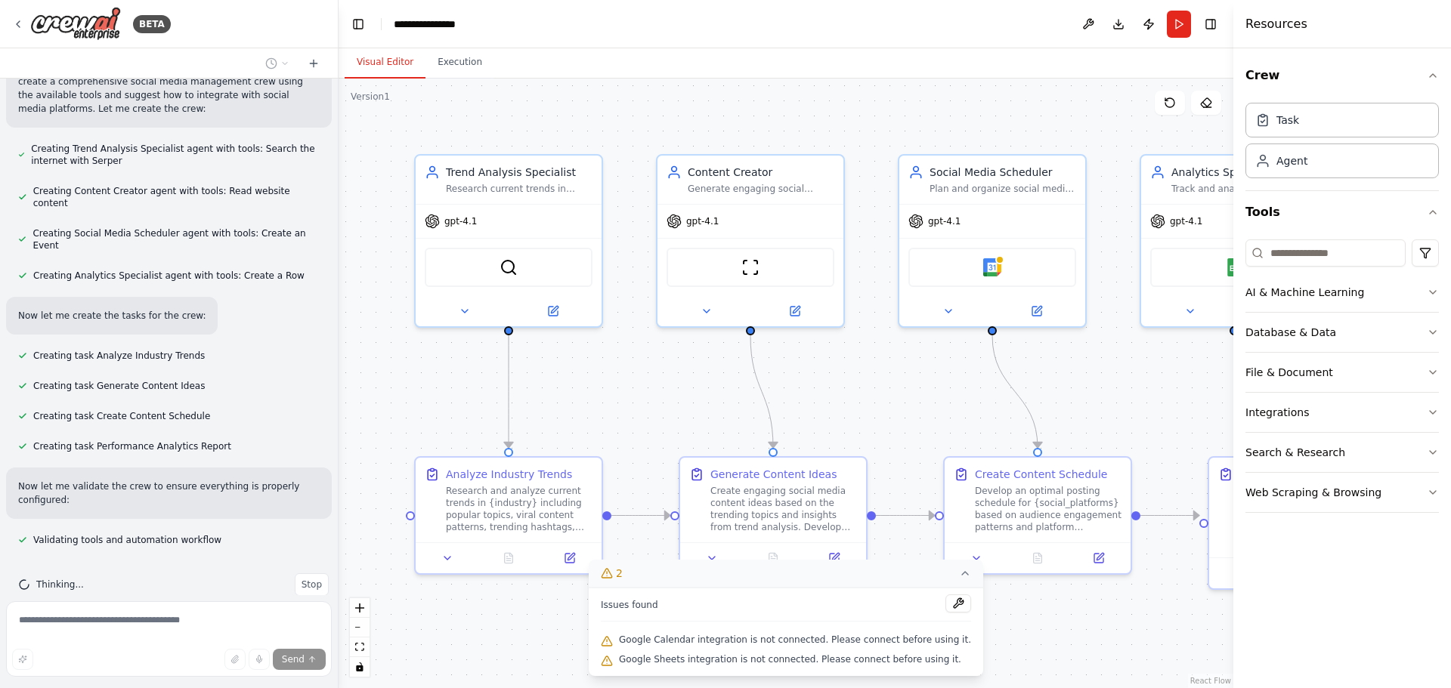
click at [1049, 647] on div ".deletable-edge-delete-btn { width: 20px; height: 20px; border: 0px solid #ffff…" at bounding box center [785, 384] width 894 height 610
click at [959, 577] on icon at bounding box center [965, 573] width 12 height 12
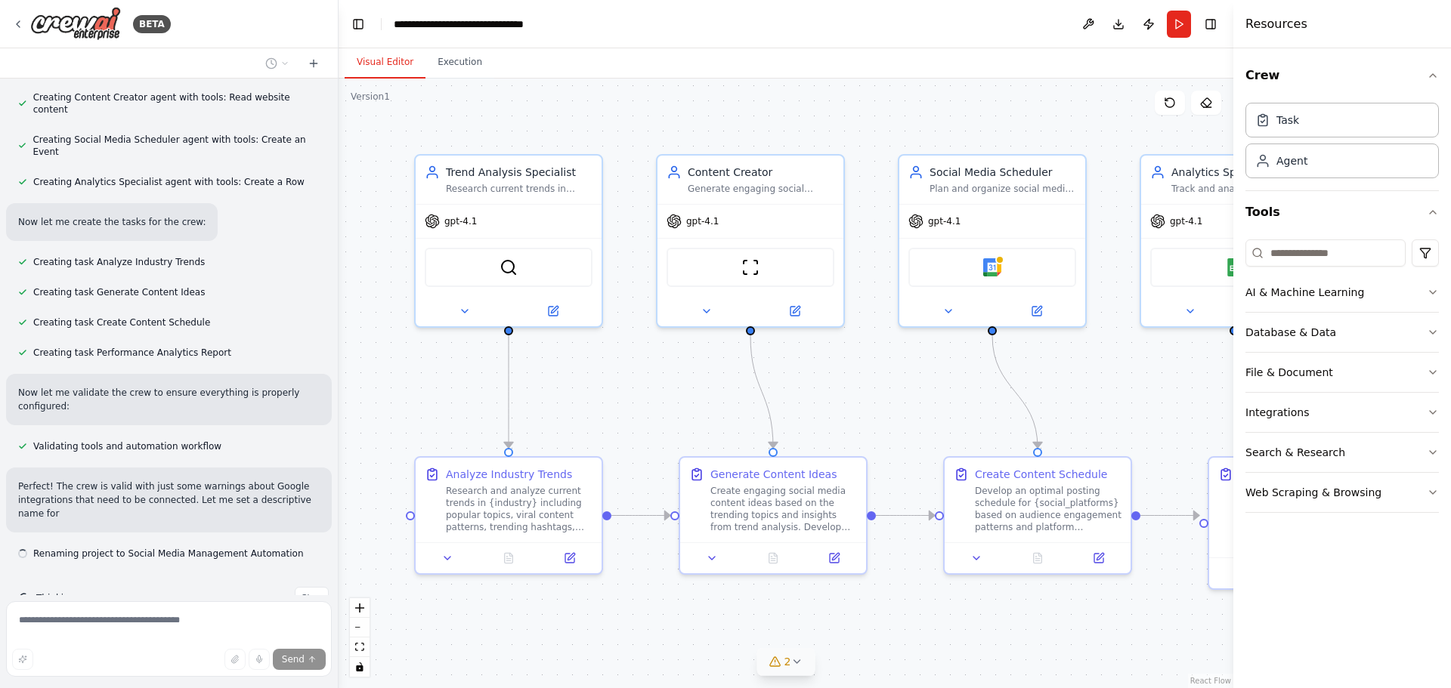
scroll to position [867, 0]
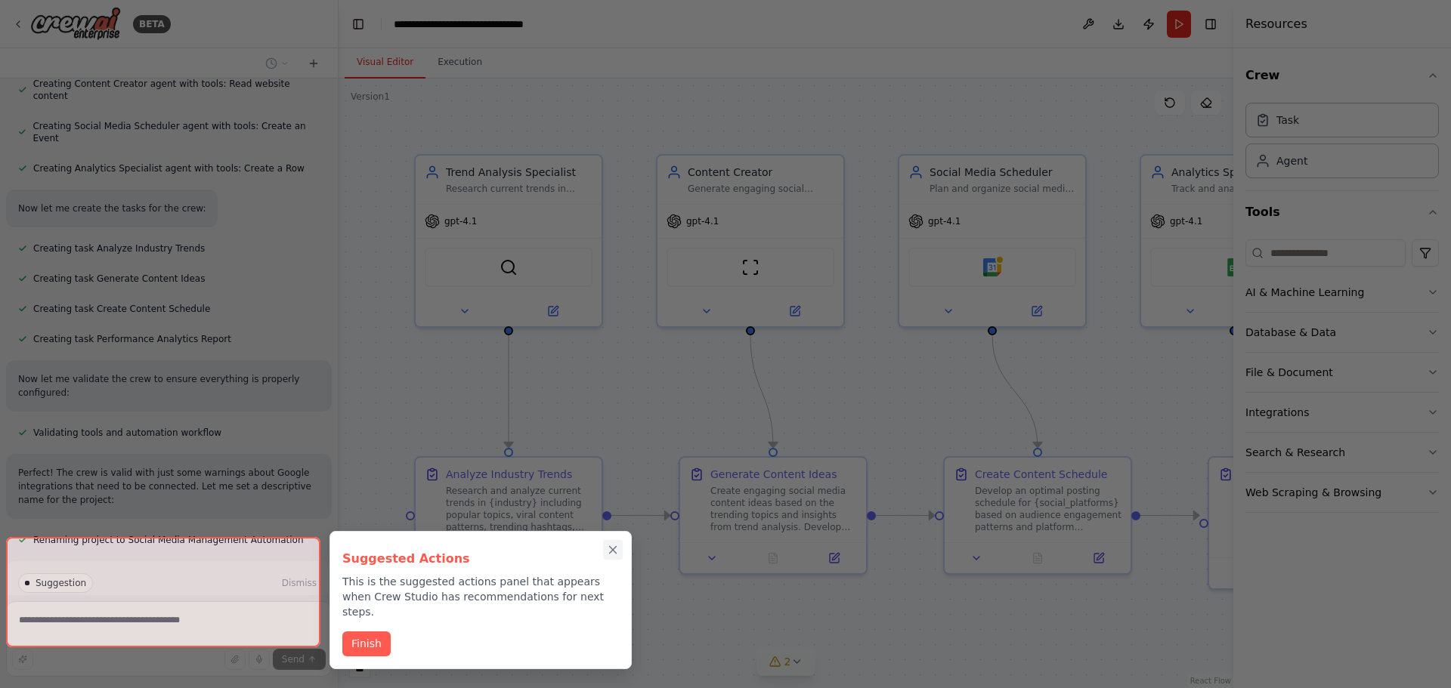
click at [613, 550] on icon "Close walkthrough" at bounding box center [613, 550] width 7 height 7
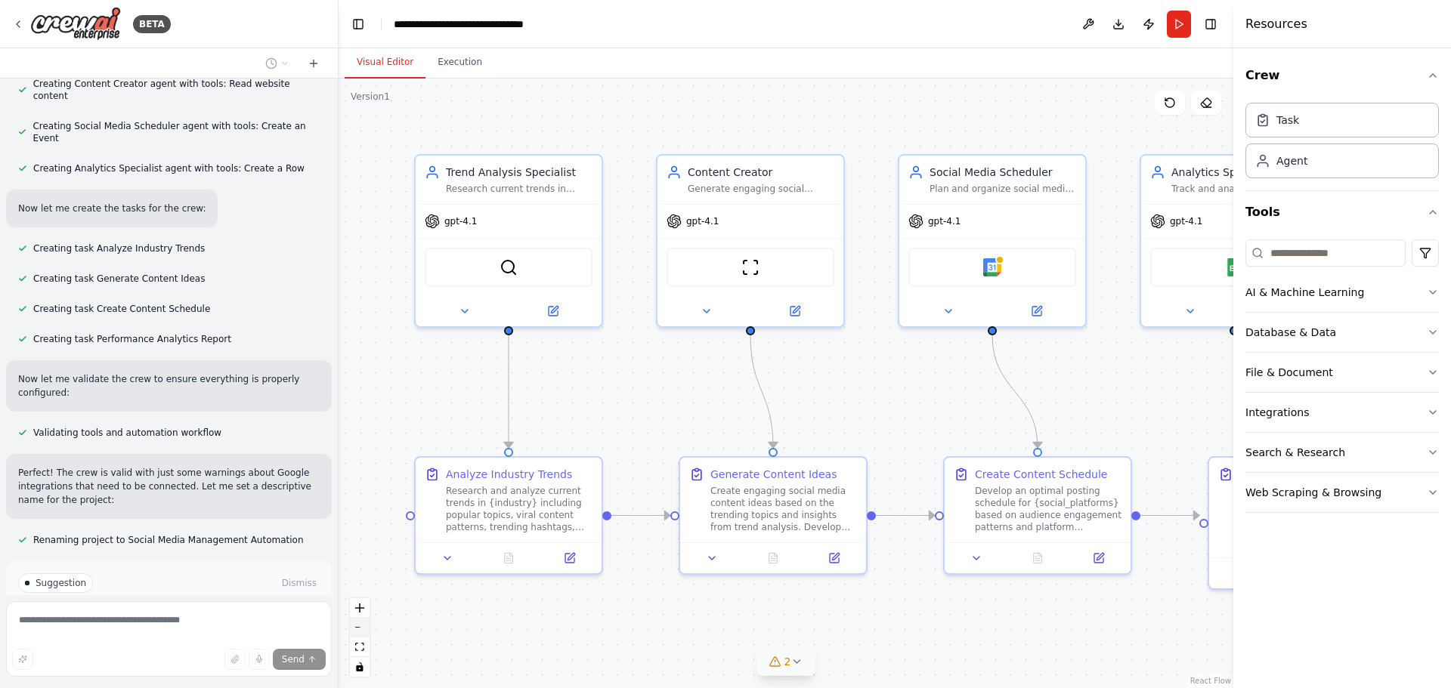
click at [362, 629] on button "zoom out" at bounding box center [360, 628] width 20 height 20
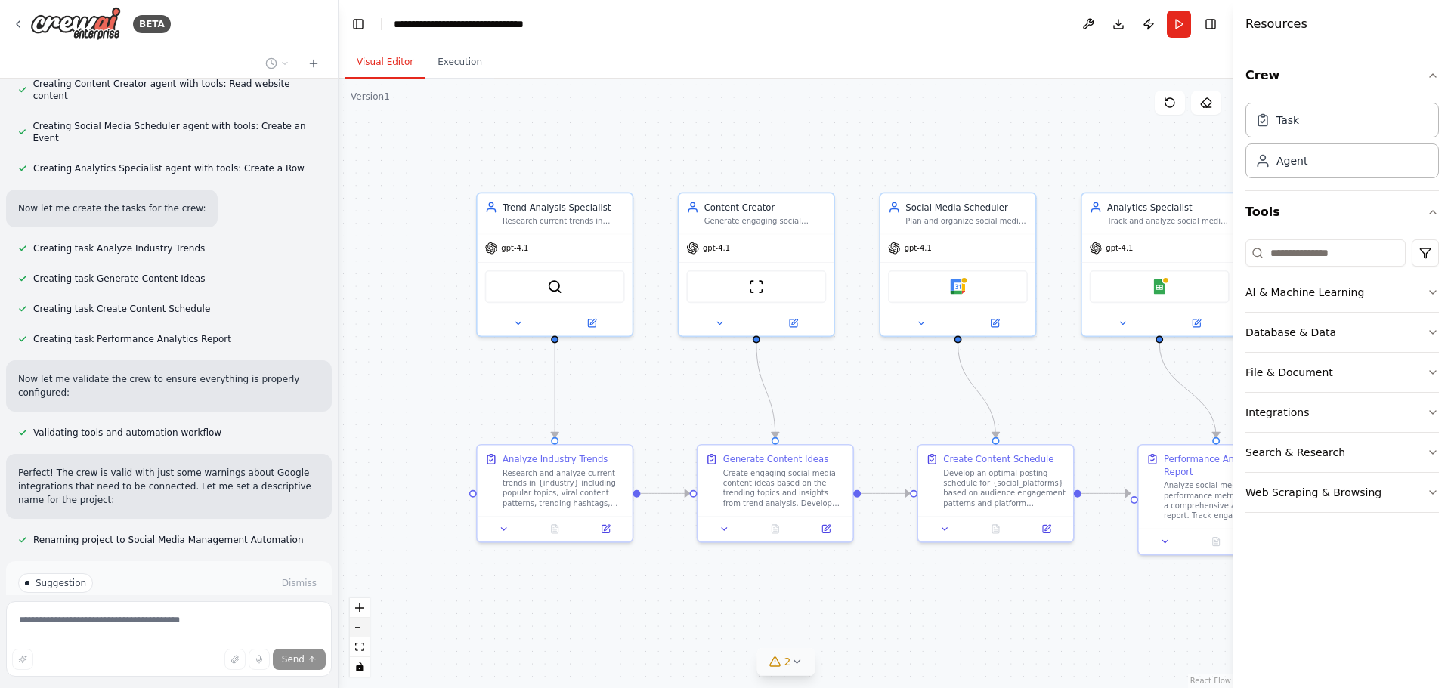
click at [362, 629] on button "zoom out" at bounding box center [360, 628] width 20 height 20
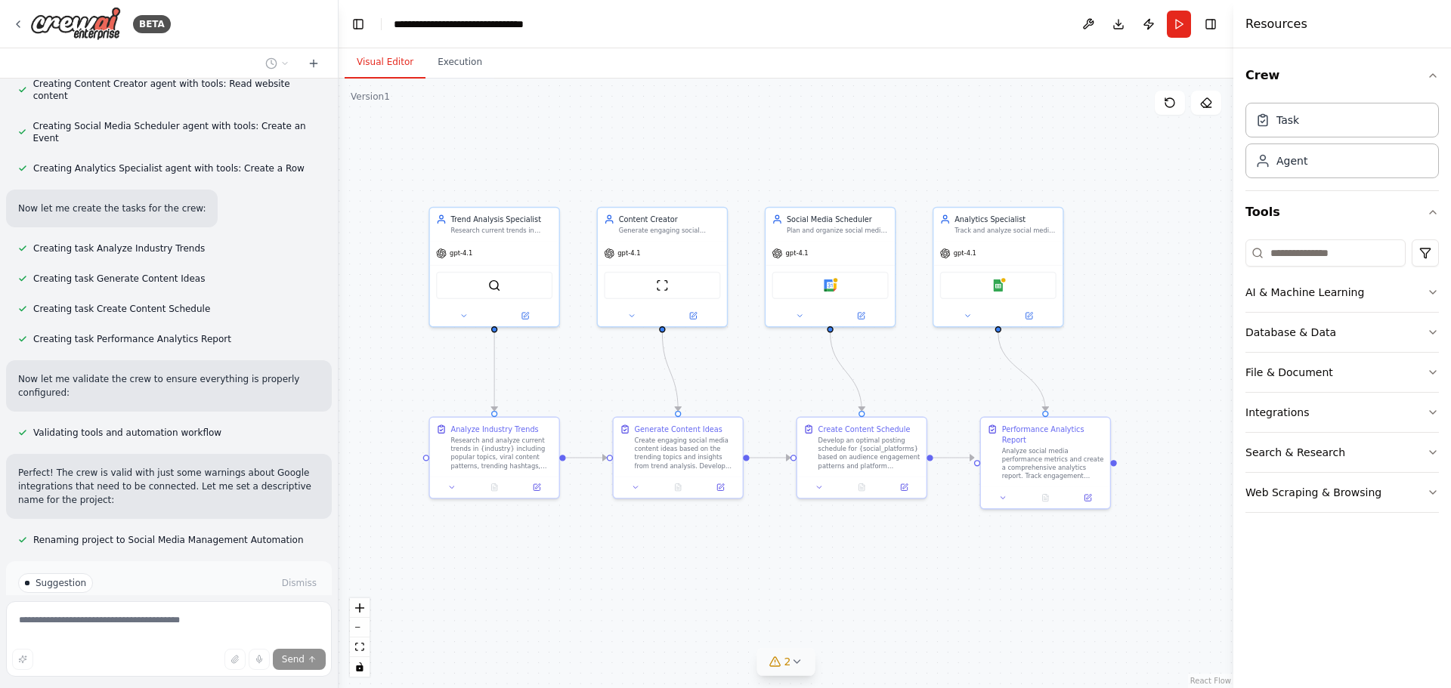
drag, startPoint x: 1120, startPoint y: 591, endPoint x: 1021, endPoint y: 573, distance: 100.5
click at [1021, 573] on div ".deletable-edge-delete-btn { width: 20px; height: 20px; border: 0px solid #ffff…" at bounding box center [785, 384] width 894 height 610
click at [508, 239] on div "gpt-4.1 SerperDevTool" at bounding box center [494, 281] width 129 height 85
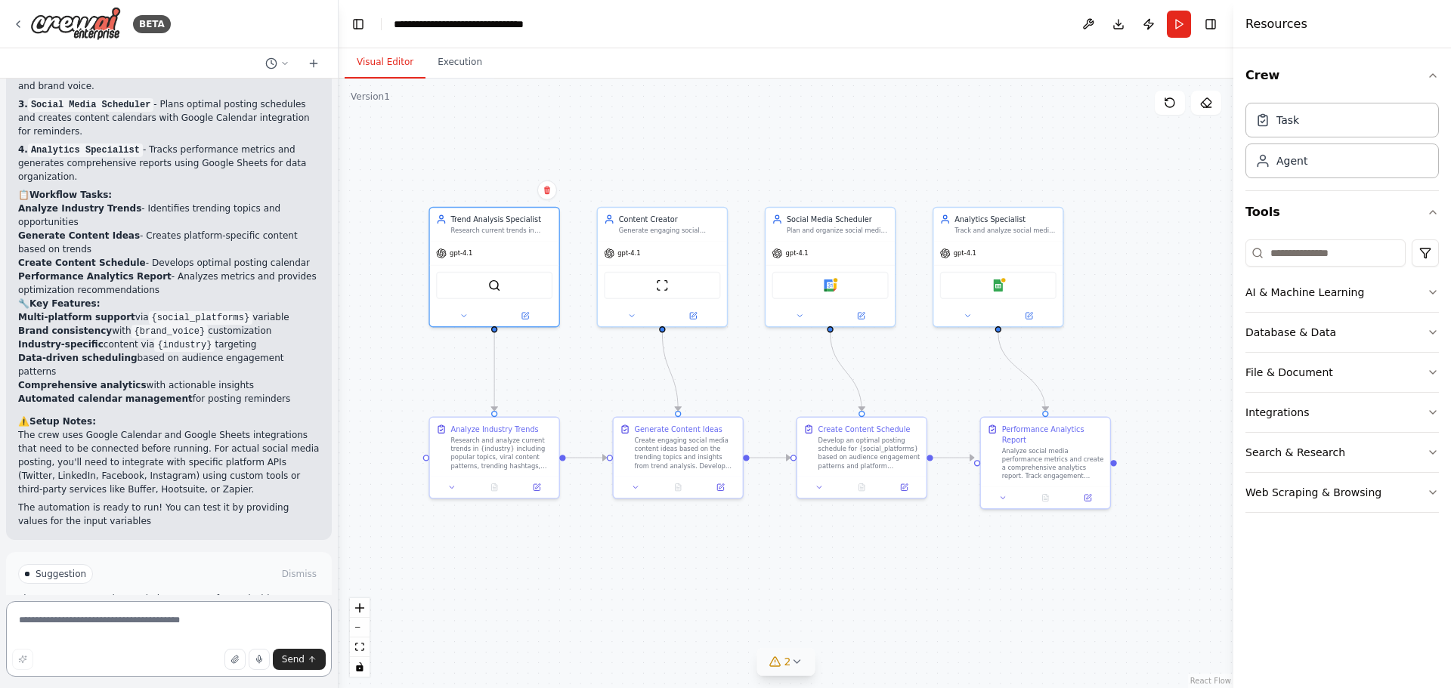
scroll to position [1519, 0]
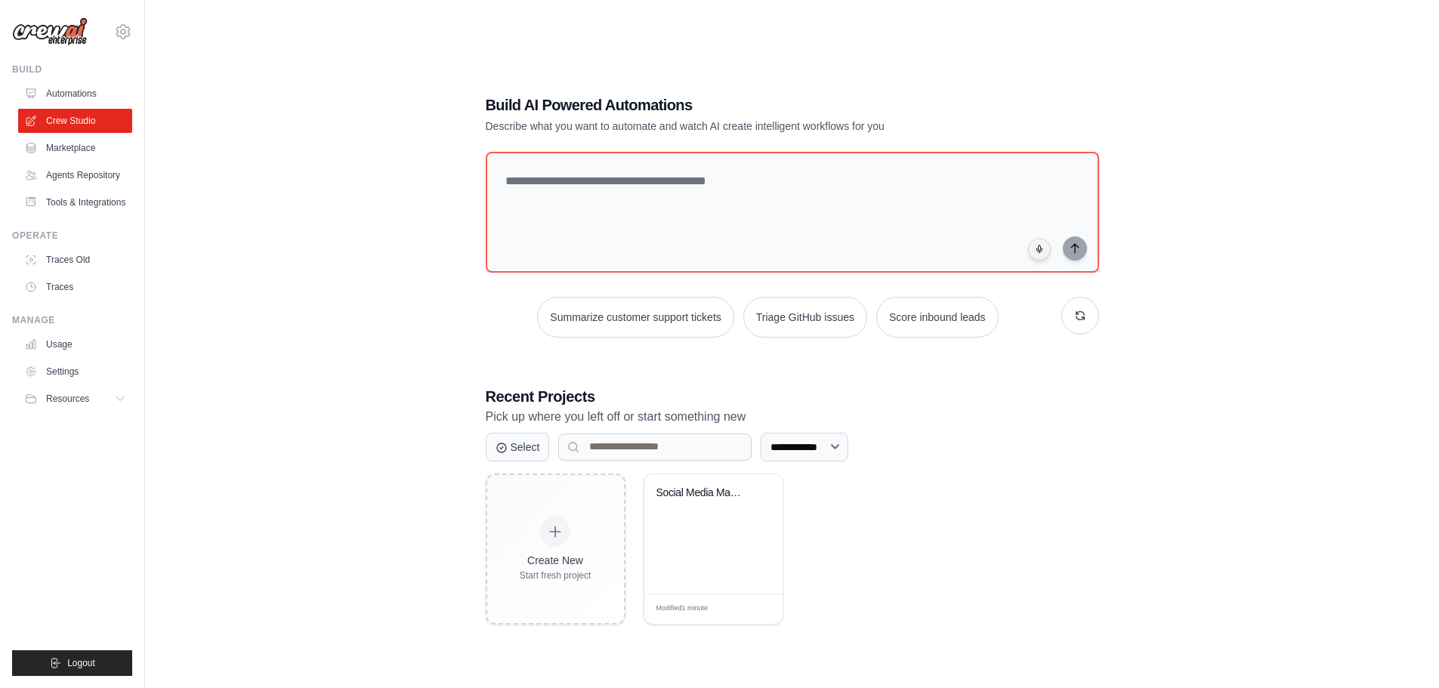
click at [71, 148] on link "Marketplace" at bounding box center [75, 148] width 114 height 24
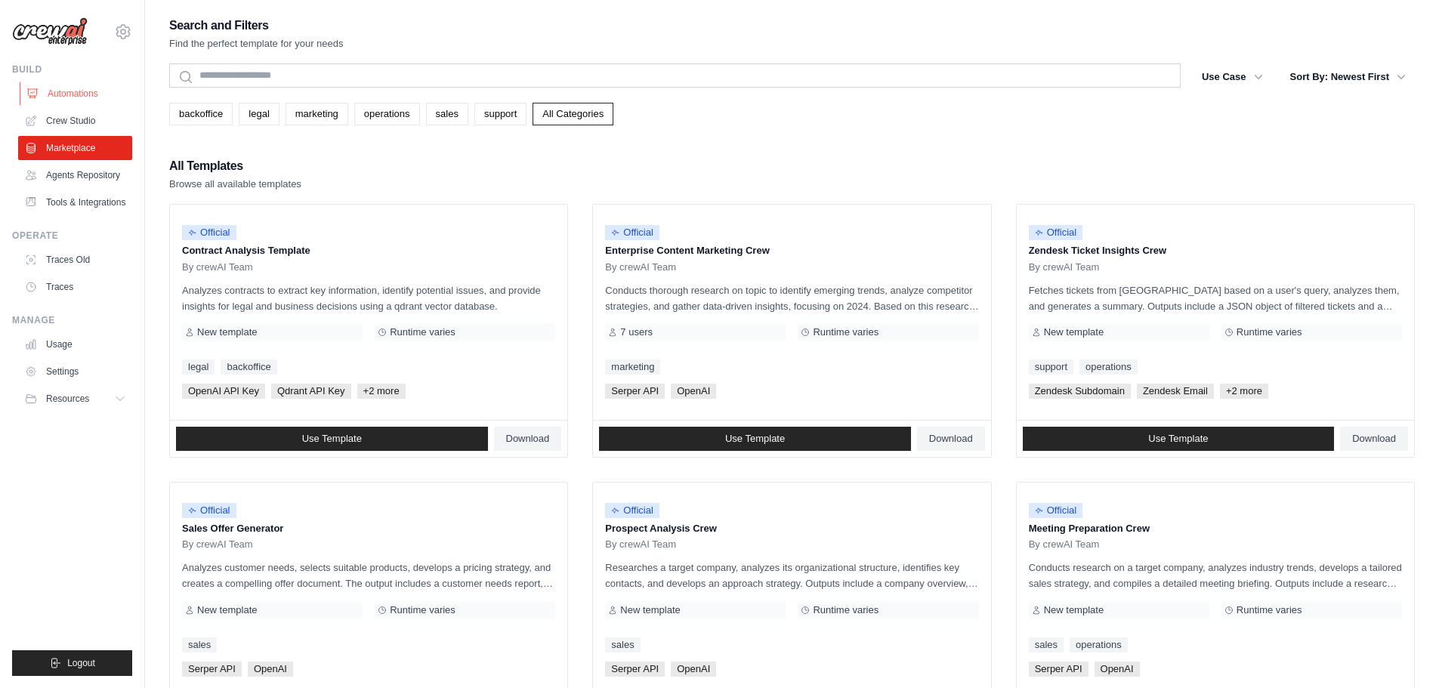
click at [68, 94] on link "Automations" at bounding box center [77, 94] width 114 height 24
